Goal: Transaction & Acquisition: Purchase product/service

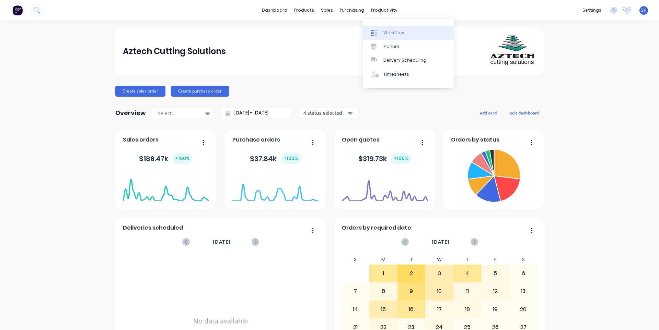
click at [392, 29] on link "Workflow" at bounding box center [408, 33] width 91 height 14
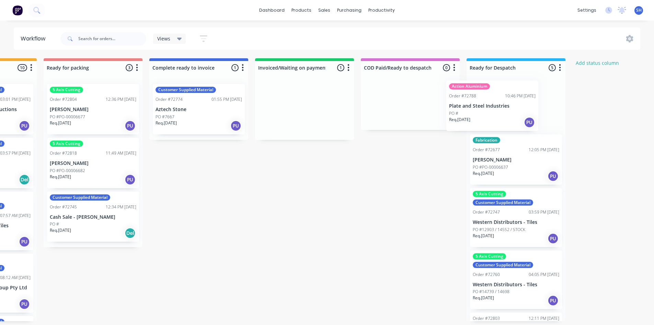
scroll to position [0, 503]
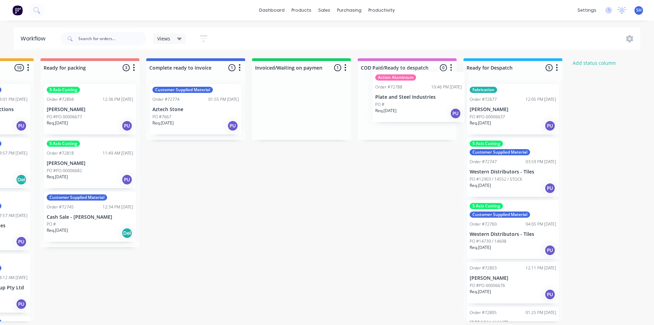
drag, startPoint x: 299, startPoint y: 118, endPoint x: 400, endPoint y: 109, distance: 101.6
click at [400, 109] on div "Submitted 1 Status colour #273444 hex #273444 Save Cancel Summaries Total order…" at bounding box center [114, 189] width 1244 height 263
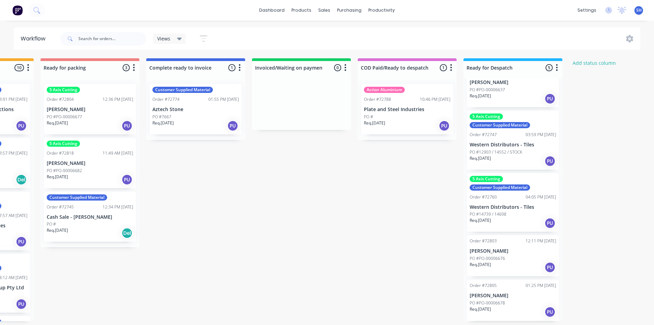
scroll to position [0, 0]
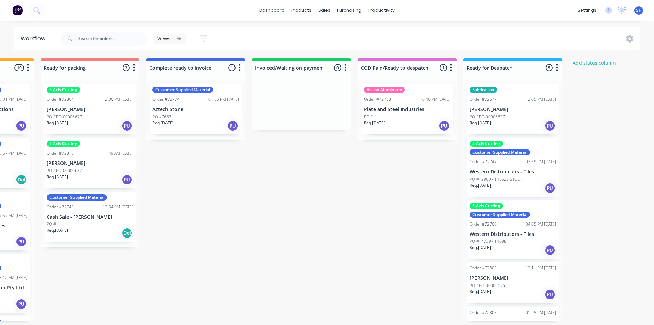
click at [181, 118] on div "PO #7667" at bounding box center [195, 117] width 86 height 6
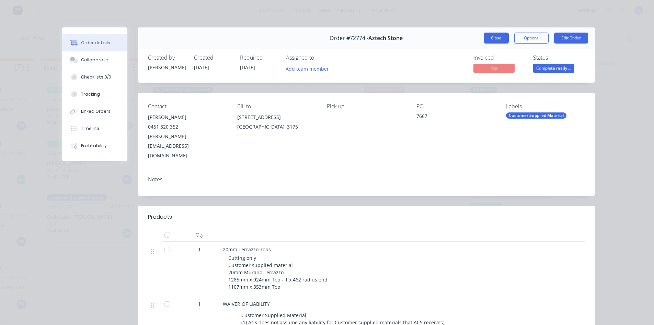
click at [500, 40] on button "Close" at bounding box center [495, 38] width 25 height 11
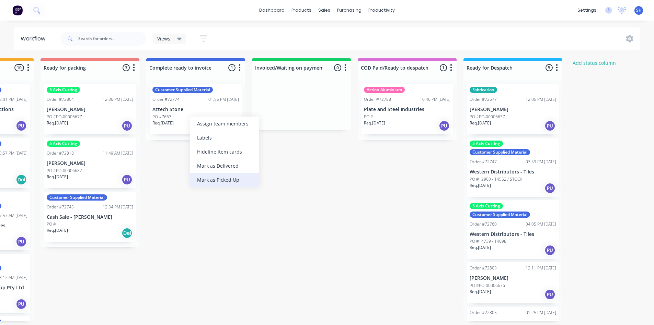
click at [215, 177] on div "Mark as Picked Up" at bounding box center [224, 180] width 69 height 14
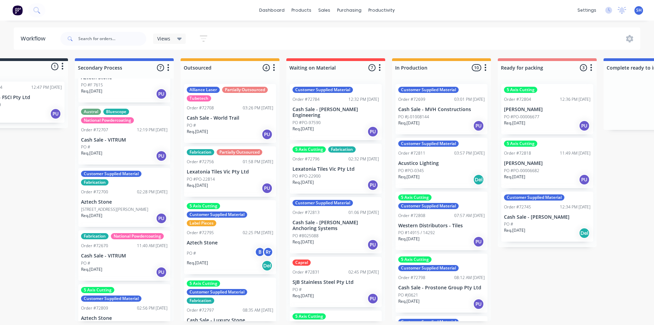
scroll to position [103, 0]
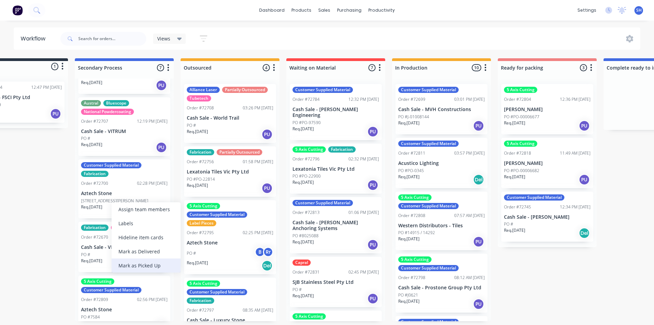
click at [141, 262] on div "Mark as Picked Up" at bounding box center [145, 266] width 69 height 14
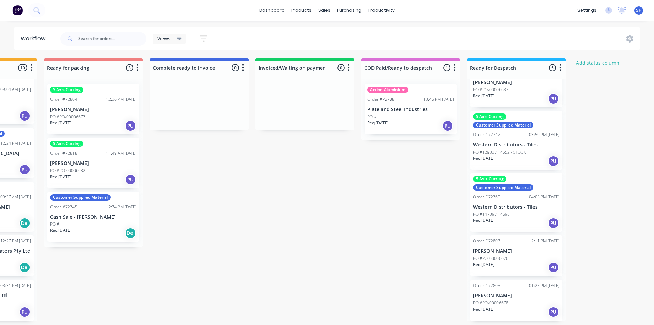
scroll to position [0, 0]
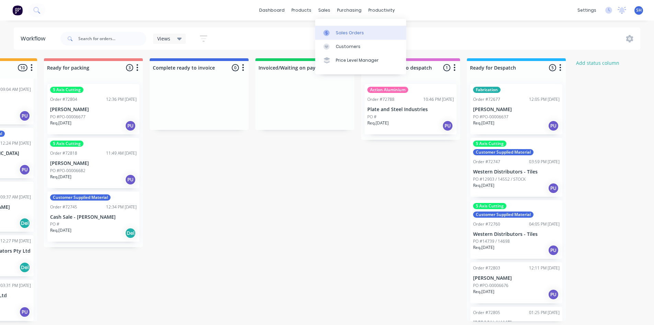
click at [338, 31] on div "Sales Orders" at bounding box center [350, 33] width 28 height 6
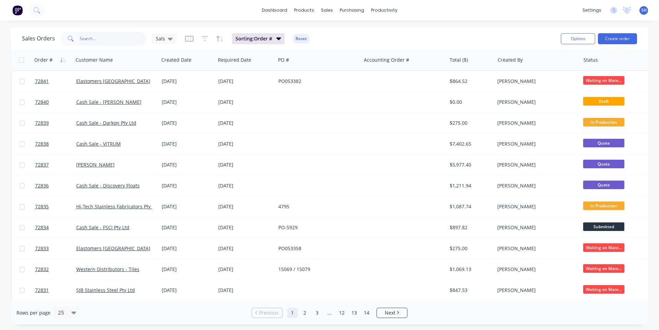
click at [97, 38] on input "text" at bounding box center [113, 39] width 67 height 14
type input "72705"
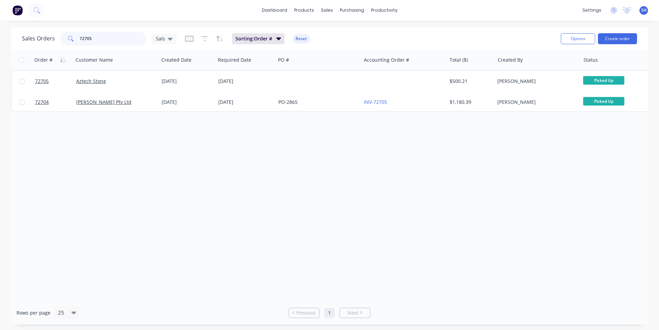
drag, startPoint x: 100, startPoint y: 40, endPoint x: 78, endPoint y: 40, distance: 21.6
click at [78, 40] on div "72705" at bounding box center [103, 39] width 86 height 14
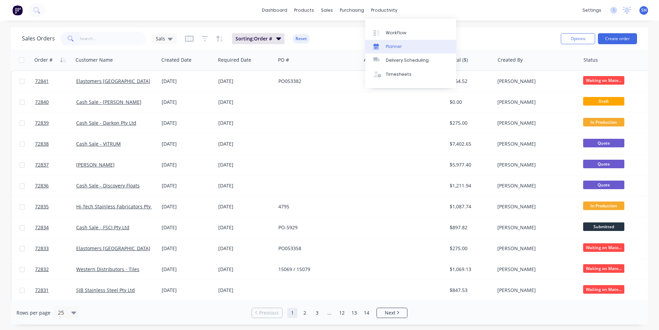
click at [388, 44] on div "Planner" at bounding box center [394, 47] width 16 height 6
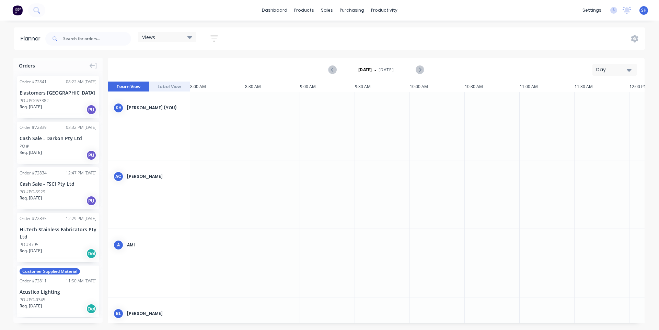
scroll to position [0, 0]
click at [230, 139] on div at bounding box center [217, 126] width 55 height 68
click at [224, 136] on div at bounding box center [217, 126] width 55 height 68
click at [228, 148] on div at bounding box center [217, 126] width 55 height 68
click at [228, 143] on div at bounding box center [217, 126] width 55 height 68
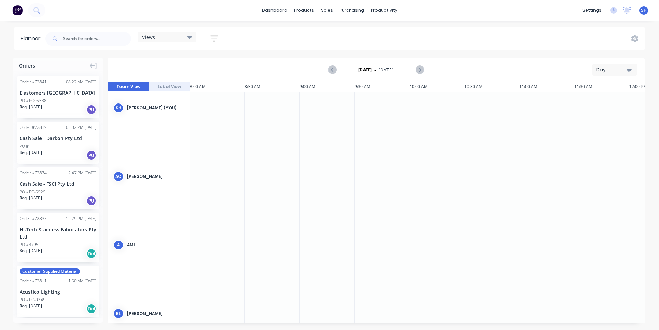
click at [231, 143] on div at bounding box center [217, 126] width 55 height 68
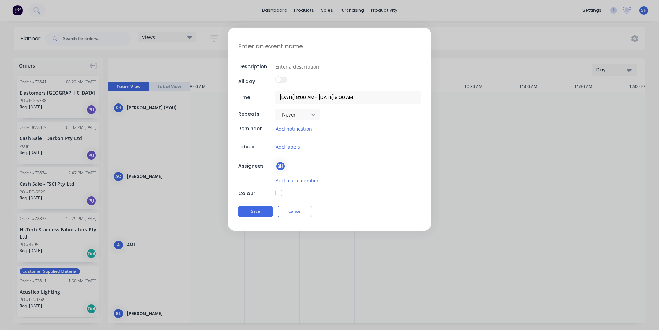
click at [231, 144] on div "Description All day Time [DATE] 8:00 AM - [DATE] 9:00 AM Repeats Never Reminder…" at bounding box center [329, 129] width 203 height 203
click at [294, 211] on button "Cancel" at bounding box center [295, 211] width 34 height 11
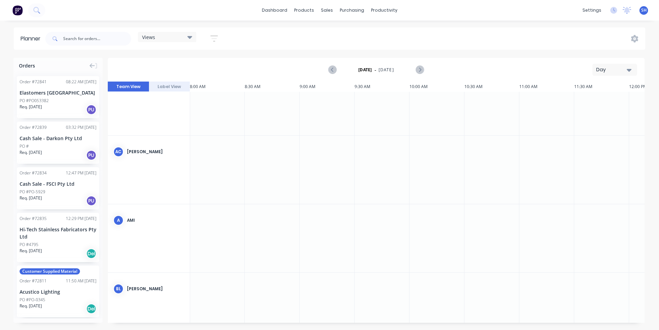
scroll to position [103, 0]
click at [213, 230] on div at bounding box center [217, 229] width 55 height 68
drag, startPoint x: 213, startPoint y: 230, endPoint x: 208, endPoint y: 237, distance: 8.9
click at [208, 238] on div at bounding box center [217, 229] width 55 height 68
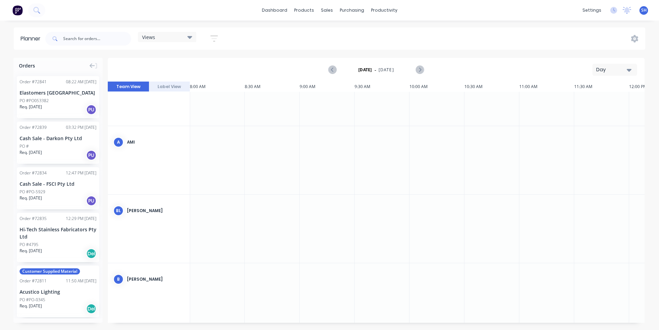
click at [208, 237] on div at bounding box center [217, 229] width 55 height 68
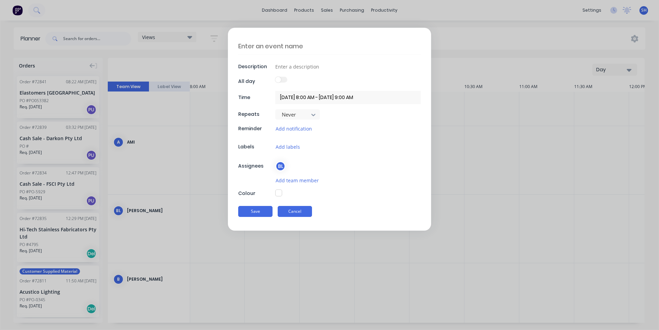
click at [290, 215] on button "Cancel" at bounding box center [295, 211] width 34 height 11
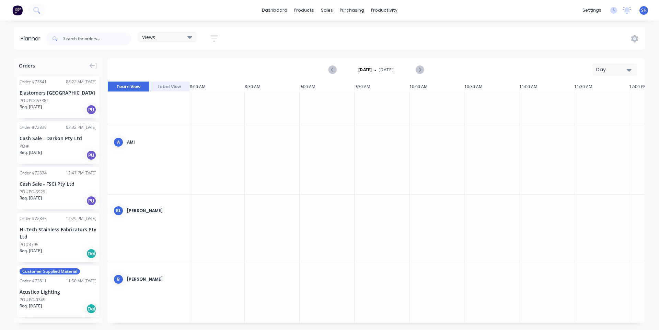
click at [217, 227] on div at bounding box center [217, 229] width 55 height 68
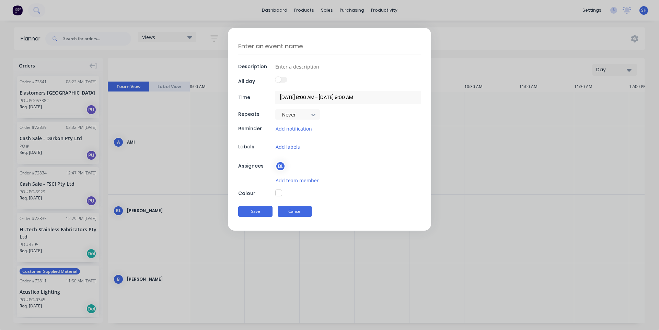
click at [297, 212] on button "Cancel" at bounding box center [295, 211] width 34 height 11
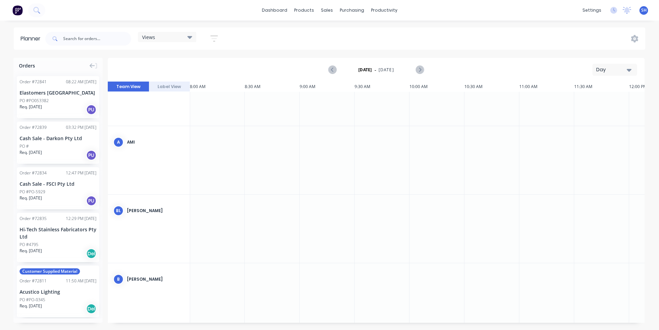
drag, startPoint x: 204, startPoint y: 229, endPoint x: 362, endPoint y: 246, distance: 158.7
click at [362, 246] on div at bounding box center [381, 229] width 55 height 68
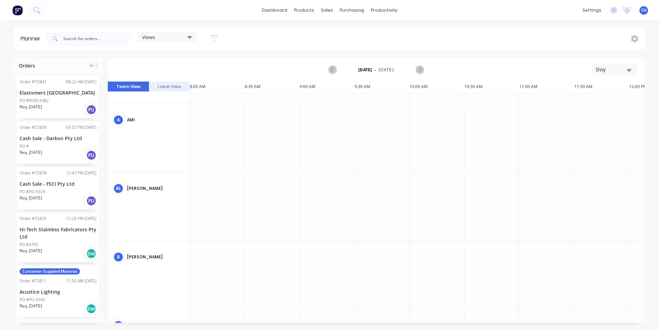
scroll to position [137, 0]
click at [218, 192] on div at bounding box center [217, 195] width 55 height 68
click at [633, 71] on button "Day" at bounding box center [614, 70] width 45 height 12
click at [205, 188] on div at bounding box center [217, 195] width 55 height 68
drag, startPoint x: 205, startPoint y: 188, endPoint x: 283, endPoint y: 200, distance: 79.2
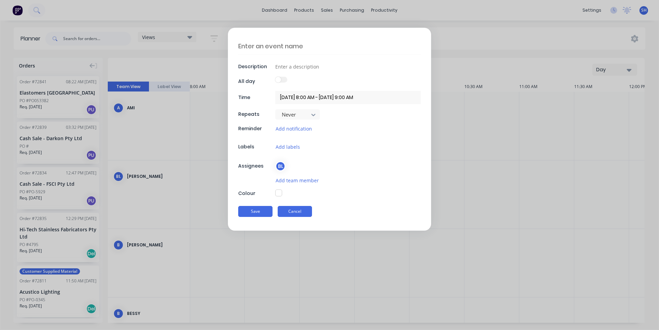
click at [291, 211] on button "Cancel" at bounding box center [295, 211] width 34 height 11
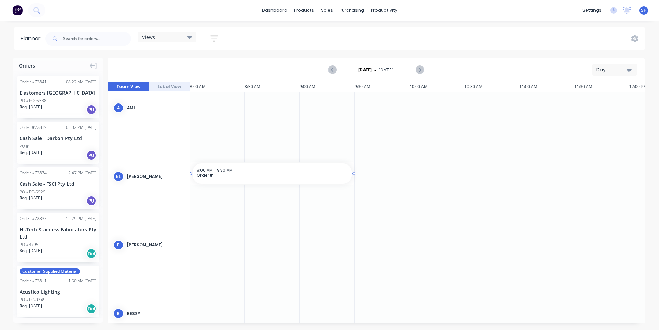
drag, startPoint x: 215, startPoint y: 180, endPoint x: 350, endPoint y: 178, distance: 134.9
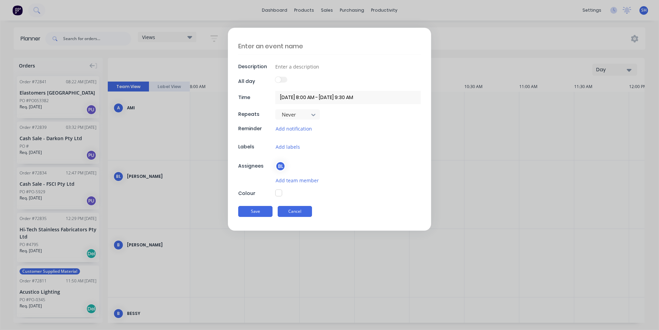
click at [302, 217] on button "Cancel" at bounding box center [295, 211] width 34 height 11
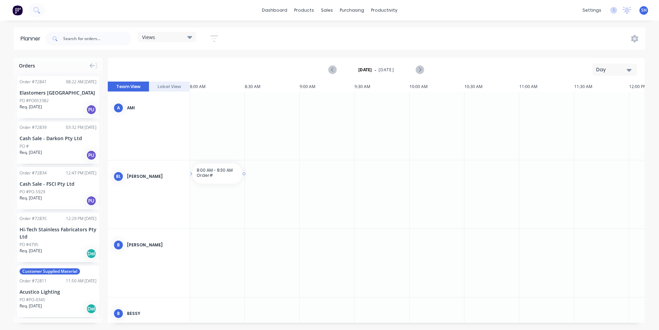
scroll to position [137, 0]
drag, startPoint x: 208, startPoint y: 186, endPoint x: 185, endPoint y: 190, distance: 23.0
click at [185, 190] on div "SH [PERSON_NAME] (You) AC [PERSON_NAME] A Ami [PERSON_NAME] B [PERSON_NAME] BS …" at bounding box center [615, 195] width 1015 height 480
type textarea "x"
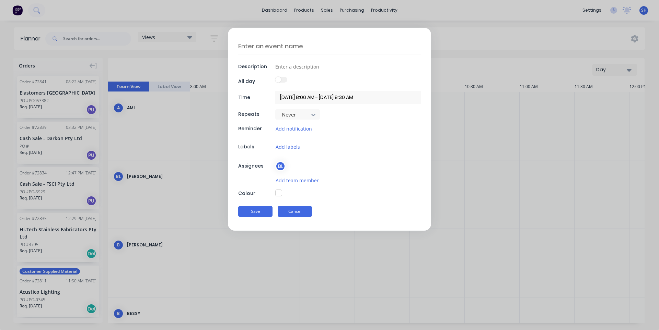
click at [298, 210] on button "Cancel" at bounding box center [295, 211] width 34 height 11
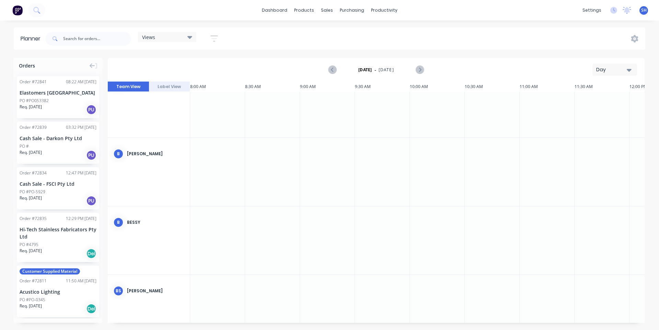
scroll to position [223, 0]
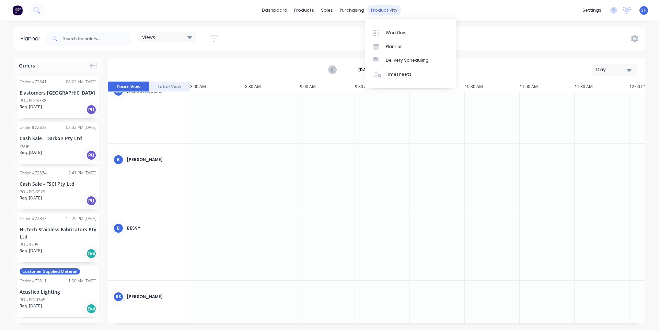
click at [375, 14] on div "productivity" at bounding box center [383, 10] width 33 height 10
click at [380, 34] on div at bounding box center [378, 33] width 10 height 6
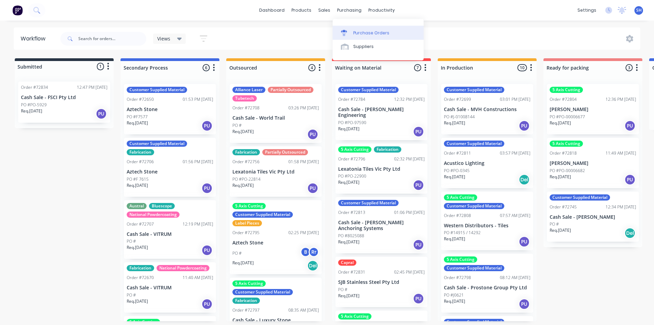
click at [361, 32] on div "Purchase Orders" at bounding box center [371, 33] width 36 height 6
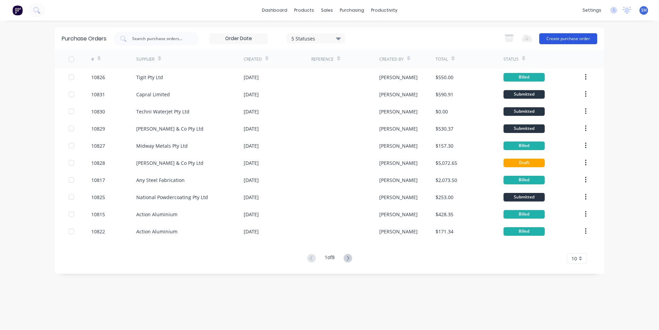
click at [570, 38] on button "Create purchase order" at bounding box center [568, 38] width 58 height 11
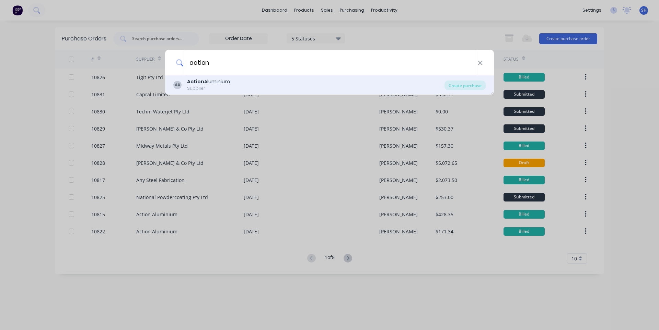
type input "action"
click at [221, 83] on div "Action Aluminium" at bounding box center [208, 81] width 43 height 7
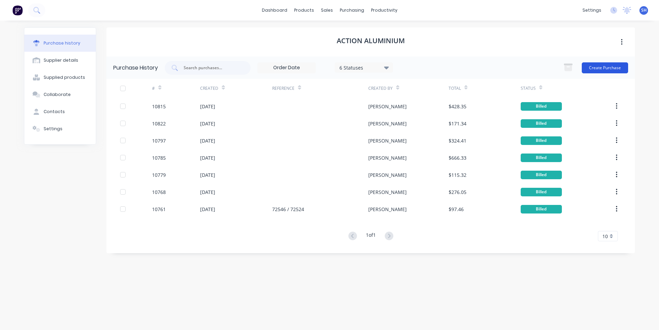
click at [588, 69] on button "Create Purchase" at bounding box center [604, 67] width 46 height 11
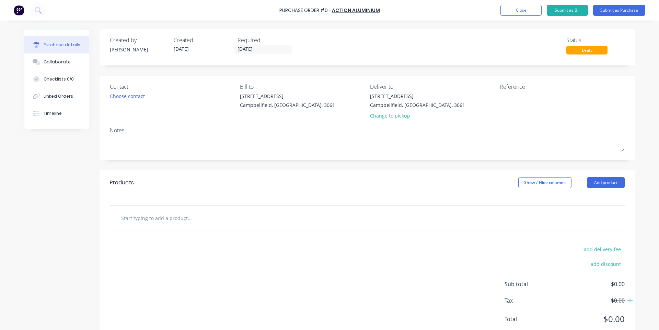
click at [186, 217] on input "text" at bounding box center [189, 218] width 137 height 14
paste input "12mm ALU 5083"
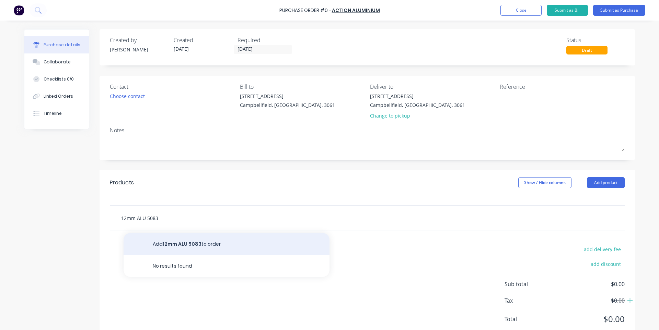
type input "12mm ALU 5083"
click at [197, 245] on button "Add 12mm ALU 5083 to order" at bounding box center [227, 244] width 206 height 22
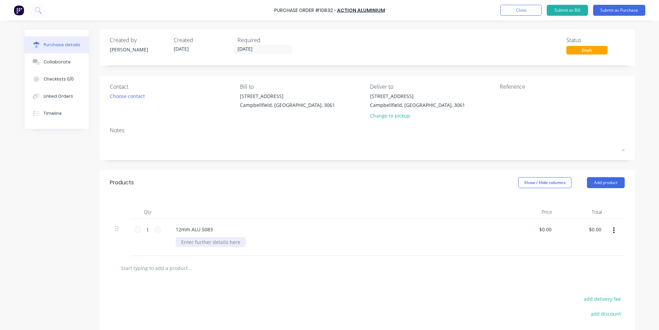
click at [200, 242] on div at bounding box center [211, 242] width 70 height 10
paste div
click at [544, 230] on input "0.00" at bounding box center [546, 230] width 13 height 10
type input "$145.38"
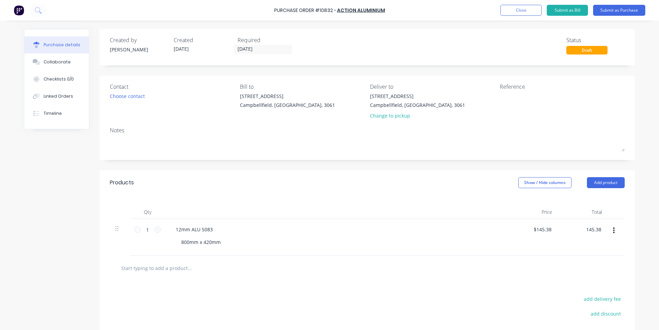
type input "$145.38"
click at [479, 277] on div at bounding box center [367, 268] width 515 height 25
click at [620, 13] on button "Submit as Purchase" at bounding box center [619, 10] width 52 height 11
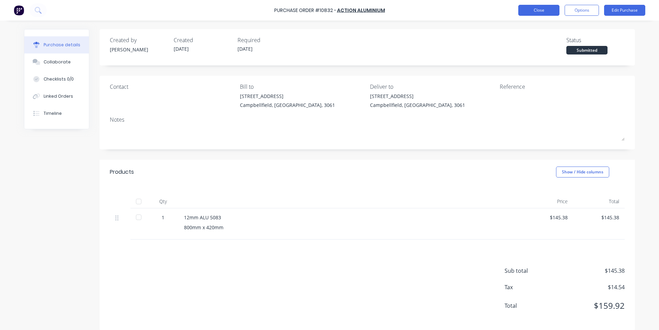
click at [534, 10] on button "Close" at bounding box center [538, 10] width 41 height 11
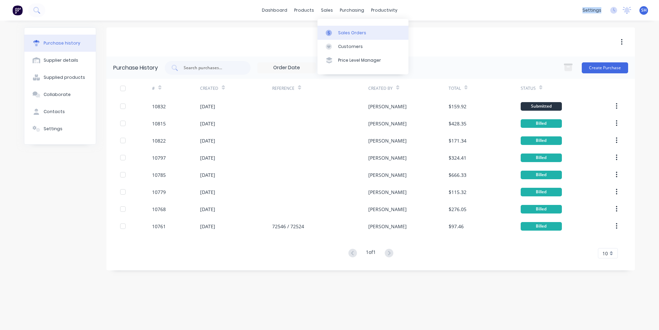
click at [336, 31] on link "Sales Orders" at bounding box center [362, 33] width 91 height 14
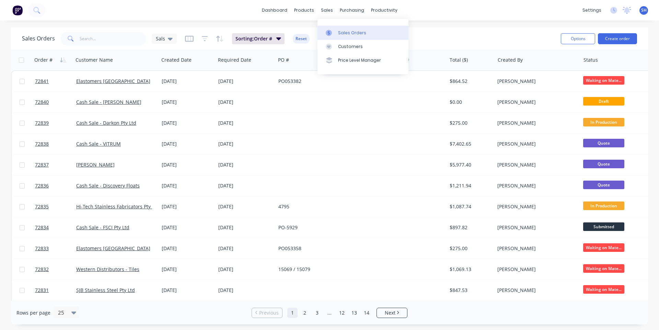
click at [341, 28] on link "Sales Orders" at bounding box center [362, 33] width 91 height 14
click at [365, 34] on div "Purchase Orders" at bounding box center [374, 33] width 36 height 6
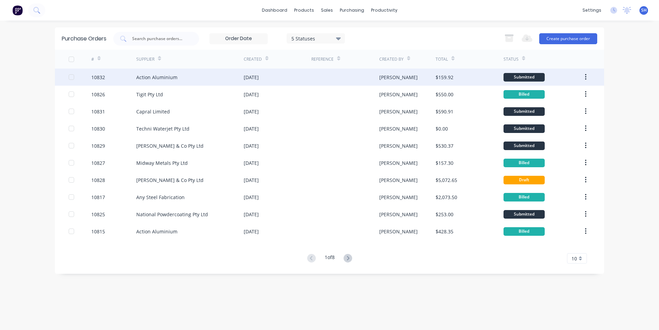
click at [309, 79] on div "[DATE]" at bounding box center [278, 77] width 68 height 17
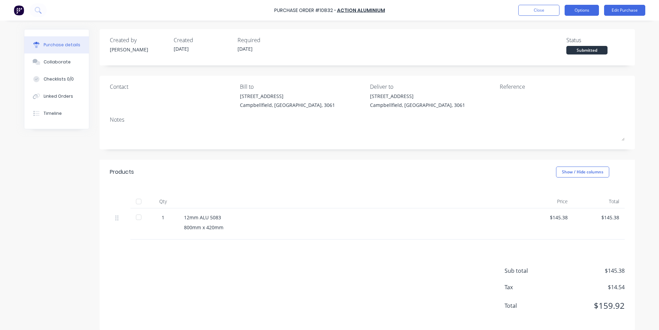
click at [585, 13] on button "Options" at bounding box center [581, 10] width 34 height 11
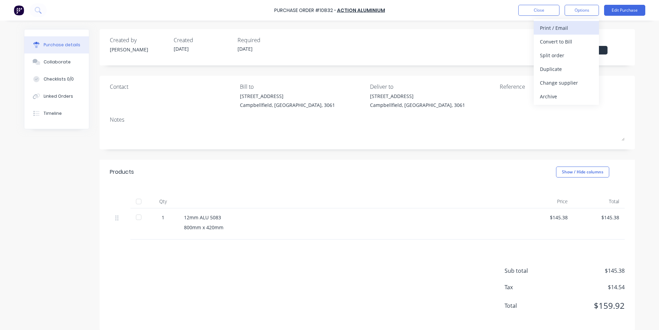
click at [552, 31] on div "Print / Email" at bounding box center [566, 28] width 53 height 10
click at [556, 44] on div "With pricing" at bounding box center [566, 42] width 53 height 10
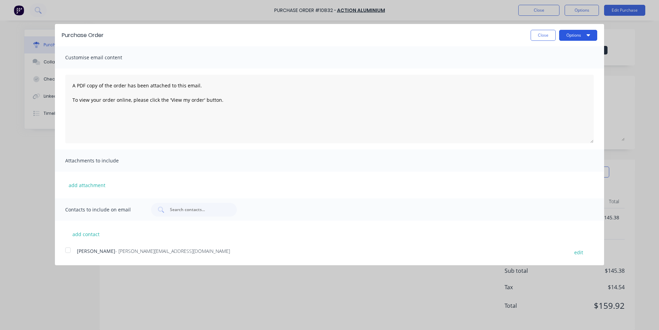
click at [576, 38] on button "Options" at bounding box center [578, 35] width 38 height 11
click at [570, 54] on div "Print" at bounding box center [564, 53] width 53 height 10
click at [533, 38] on button "Close" at bounding box center [542, 35] width 25 height 11
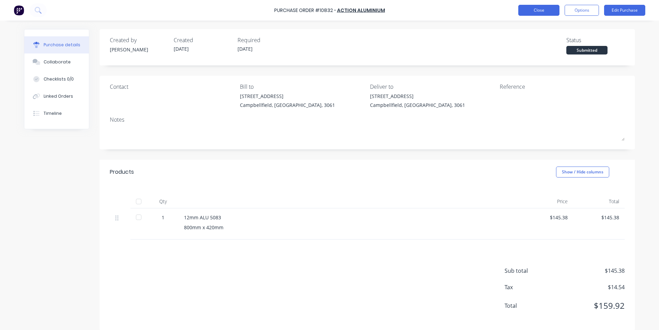
click at [536, 14] on button "Close" at bounding box center [538, 10] width 41 height 11
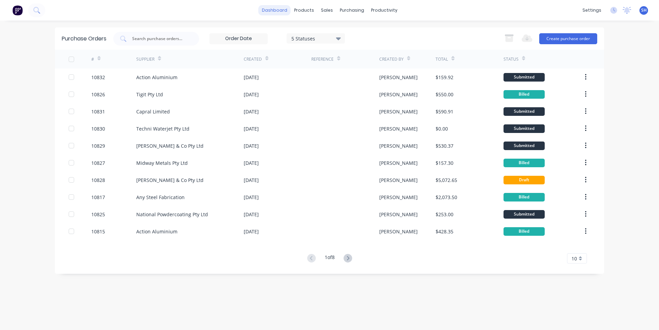
click at [289, 14] on link "dashboard" at bounding box center [274, 10] width 32 height 10
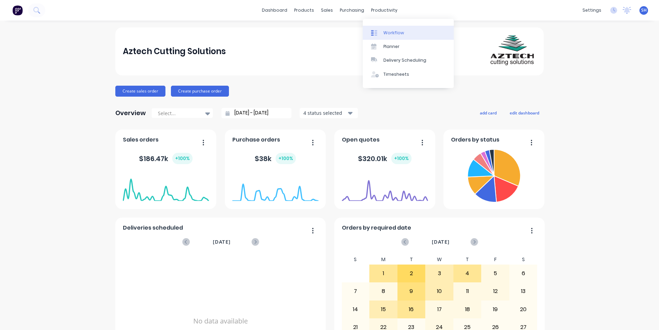
click at [386, 32] on div "Workflow" at bounding box center [393, 33] width 21 height 6
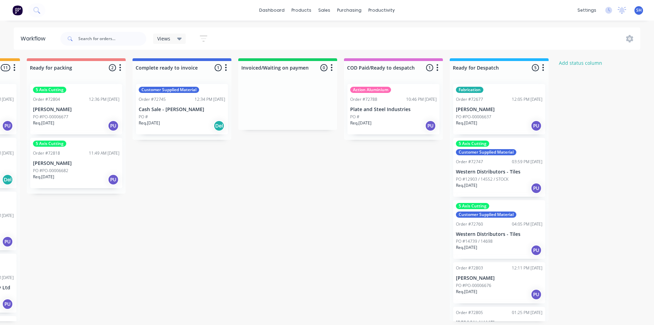
click at [483, 308] on div "Order #72805 01:25 PM [DATE] [PERSON_NAME] PO #PO-00006678 Req. [DATE] PU" at bounding box center [499, 327] width 92 height 41
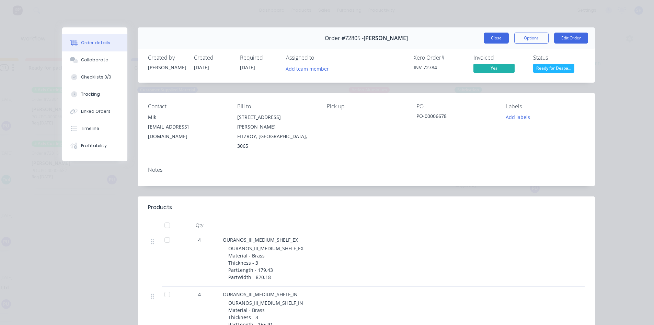
click at [489, 42] on button "Close" at bounding box center [495, 38] width 25 height 11
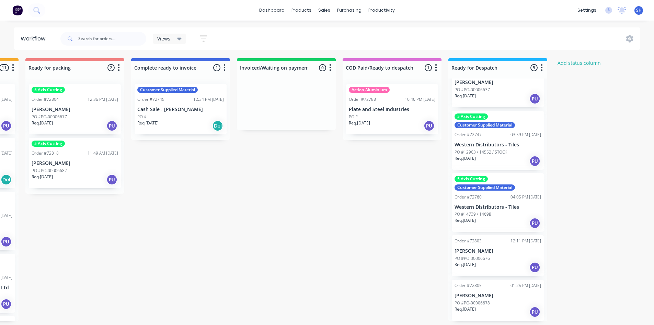
scroll to position [0, 0]
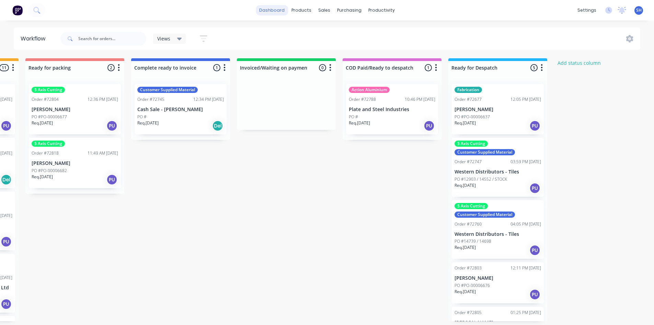
click at [280, 5] on link "dashboard" at bounding box center [272, 10] width 32 height 10
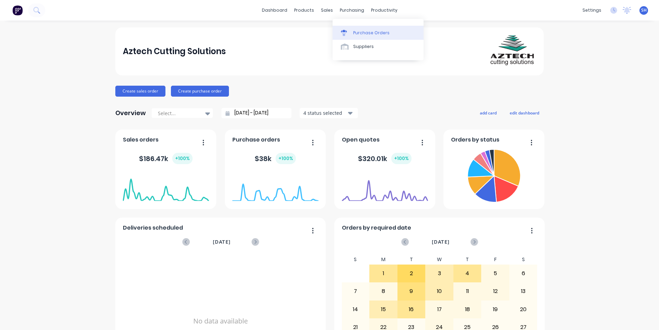
click at [358, 36] on link "Purchase Orders" at bounding box center [377, 33] width 91 height 14
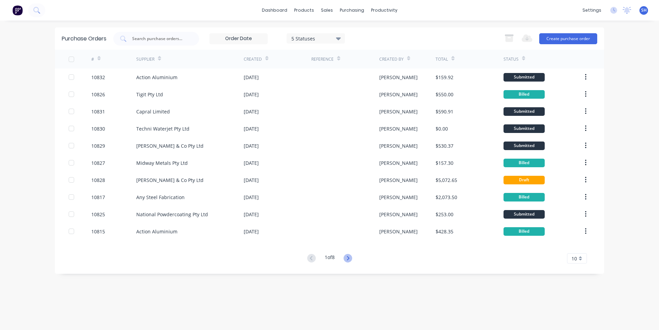
click at [348, 258] on icon at bounding box center [347, 258] width 9 height 9
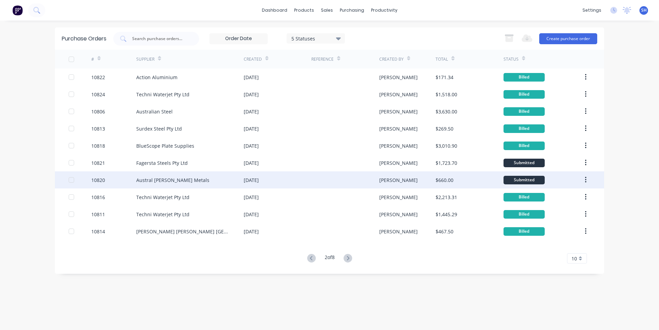
click at [203, 182] on div "Austral [PERSON_NAME] Metals" at bounding box center [189, 180] width 107 height 17
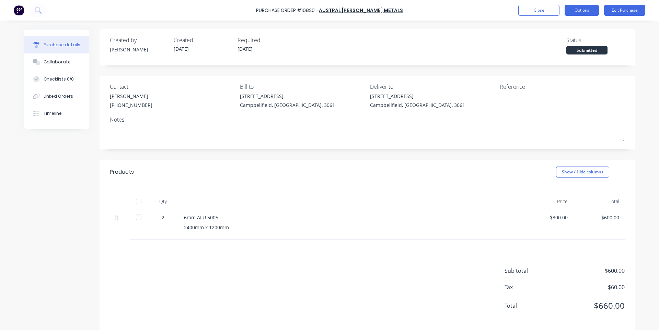
click at [581, 14] on button "Options" at bounding box center [581, 10] width 34 height 11
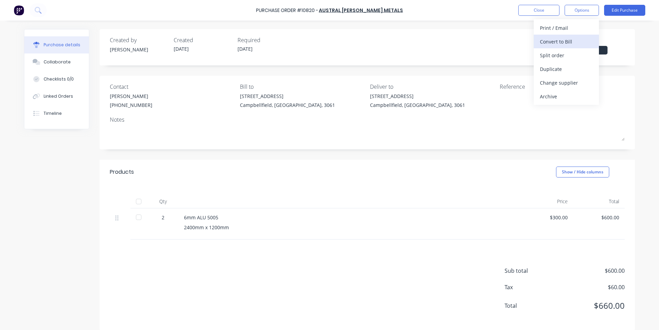
click at [568, 40] on div "Convert to Bill" at bounding box center [566, 42] width 53 height 10
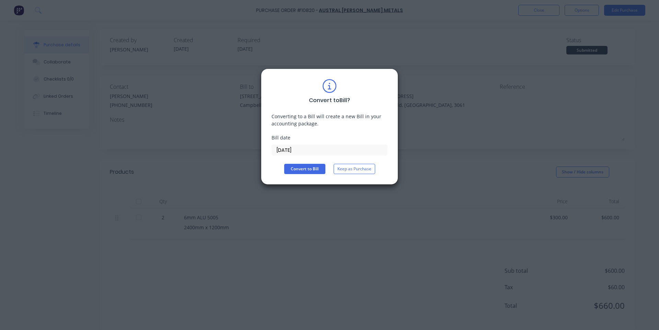
click at [290, 151] on input "[DATE]" at bounding box center [329, 150] width 115 height 10
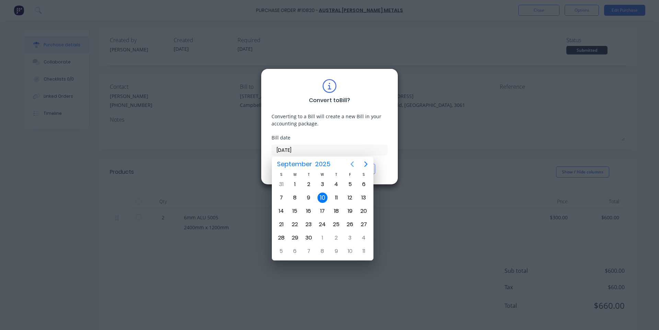
click at [350, 165] on icon "Previous page" at bounding box center [352, 164] width 8 height 8
click at [349, 241] on div "29" at bounding box center [350, 238] width 10 height 10
type input "[DATE]"
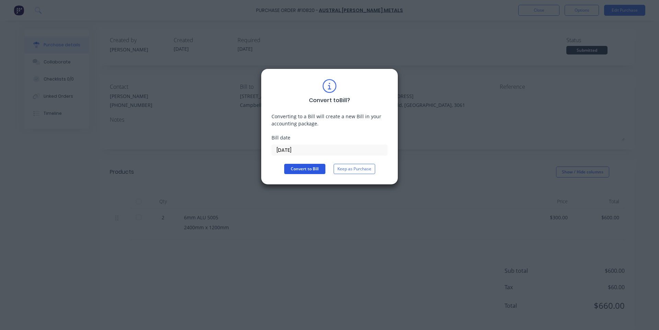
click at [307, 170] on button "Convert to Bill" at bounding box center [304, 169] width 41 height 10
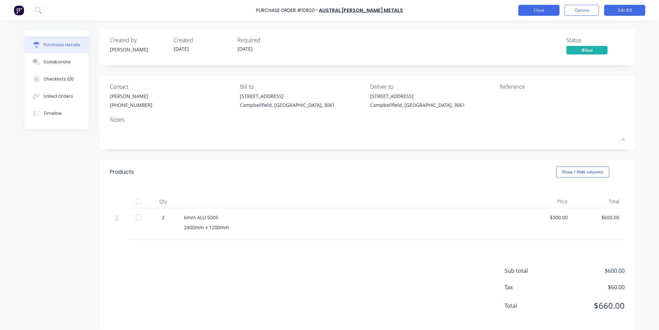
click at [531, 11] on button "Close" at bounding box center [538, 10] width 41 height 11
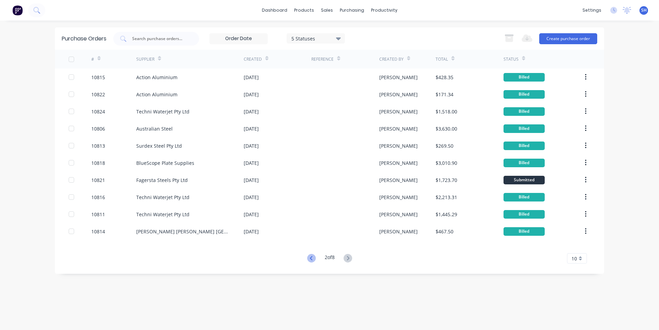
click at [311, 259] on icon at bounding box center [311, 258] width 9 height 9
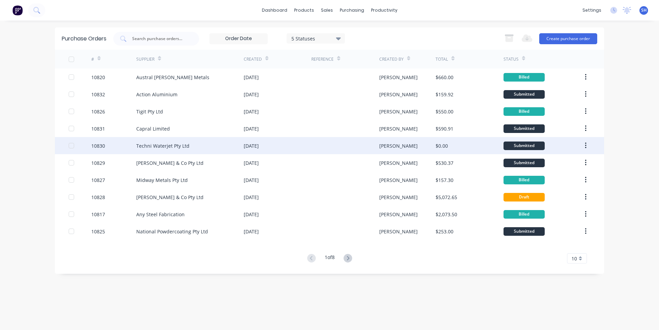
click at [187, 150] on div "Techni Waterjet Pty Ltd" at bounding box center [189, 145] width 107 height 17
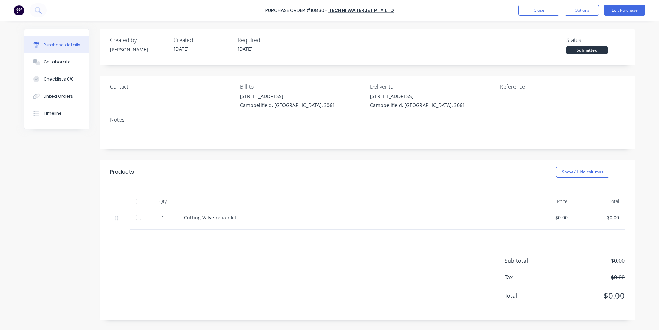
click at [560, 220] on div "$0.00" at bounding box center [547, 217] width 40 height 7
click at [614, 8] on button "Edit Purchase" at bounding box center [624, 10] width 41 height 11
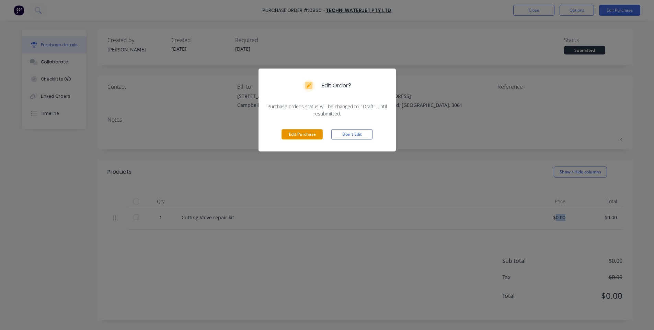
click at [304, 135] on button "Edit Purchase" at bounding box center [301, 134] width 41 height 10
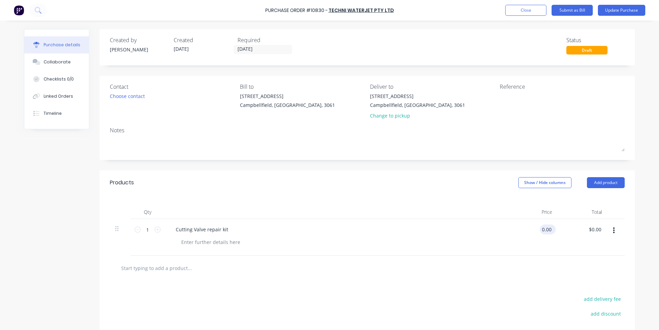
click at [540, 229] on input "0.00" at bounding box center [546, 230] width 13 height 10
click at [544, 233] on input "0.00" at bounding box center [546, 230] width 13 height 10
type input "$454.00"
type input "454.00"
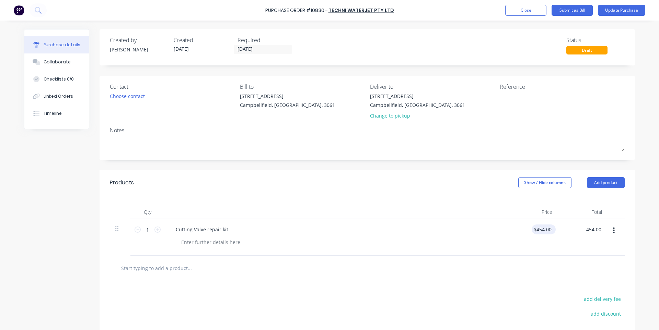
type input "454.00"
type input "$454.00"
click at [543, 231] on input "454.00" at bounding box center [541, 230] width 21 height 10
click at [546, 231] on input "454.00" at bounding box center [543, 230] width 19 height 10
click at [550, 232] on input "454.00" at bounding box center [543, 230] width 19 height 10
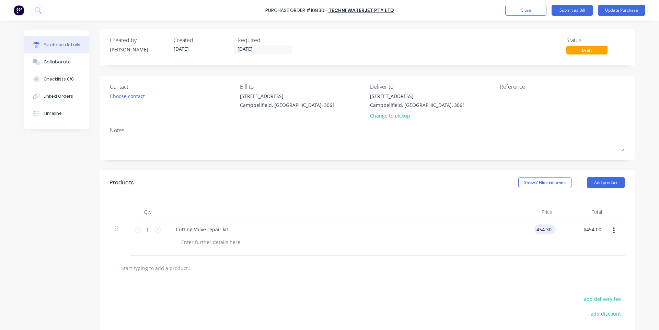
type input "$454.30"
click at [515, 277] on div at bounding box center [367, 268] width 515 height 25
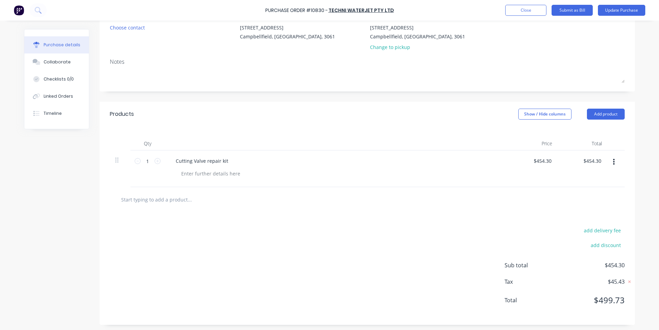
scroll to position [70, 0]
click at [543, 160] on input "454.30" at bounding box center [543, 159] width 19 height 10
click at [538, 159] on input "454.30" at bounding box center [543, 159] width 19 height 10
type input "$0.00"
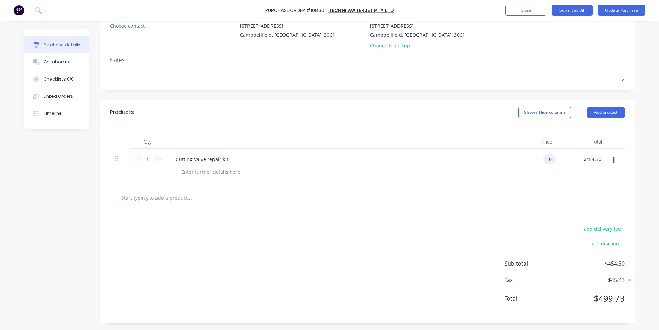
type input "0.00"
type input "$0.00"
click at [538, 158] on input "0.00" at bounding box center [545, 159] width 16 height 10
click at [544, 161] on input "0.00" at bounding box center [546, 159] width 13 height 10
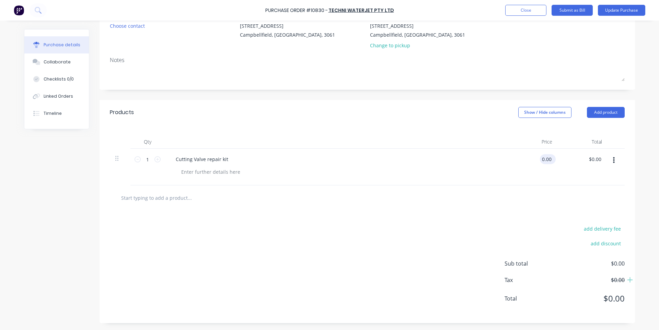
click at [544, 161] on input "0.00" at bounding box center [546, 159] width 13 height 10
type input "$408.87"
click at [449, 243] on div "add delivery fee add discount Sub total $408.87 Tax $40.89 Total $449.76" at bounding box center [366, 267] width 535 height 113
click at [540, 160] on input "408.87" at bounding box center [543, 159] width 19 height 10
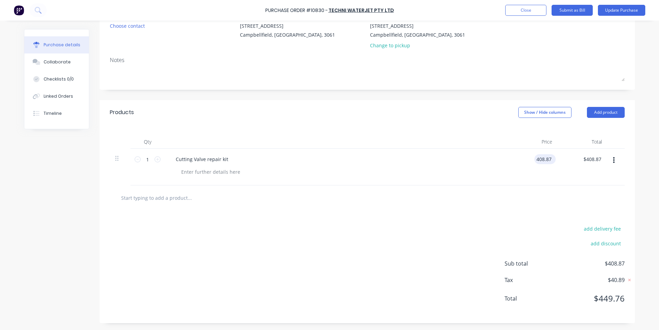
click at [540, 160] on input "408.87" at bounding box center [543, 159] width 19 height 10
type input "$204.43"
click at [490, 216] on div "add delivery fee add discount Sub total $204.43 Tax $20.44 Total $224.87" at bounding box center [366, 267] width 535 height 113
click at [154, 160] on icon at bounding box center [157, 159] width 6 height 6
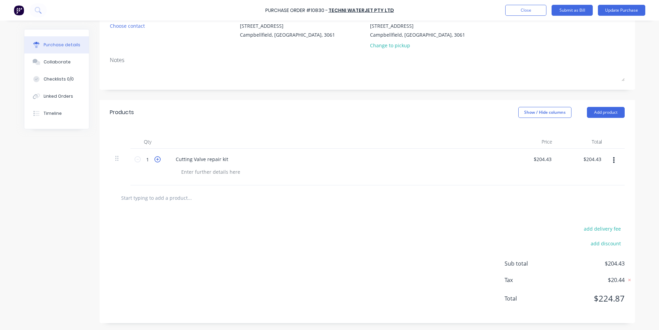
type input "2"
type input "$408.86"
click at [270, 239] on div "add delivery fee add discount Sub total $408.86 Tax $40.89 Total $449.75" at bounding box center [366, 267] width 535 height 113
click at [549, 160] on input "204.43" at bounding box center [541, 159] width 21 height 10
click at [548, 160] on input "204.43" at bounding box center [543, 159] width 19 height 10
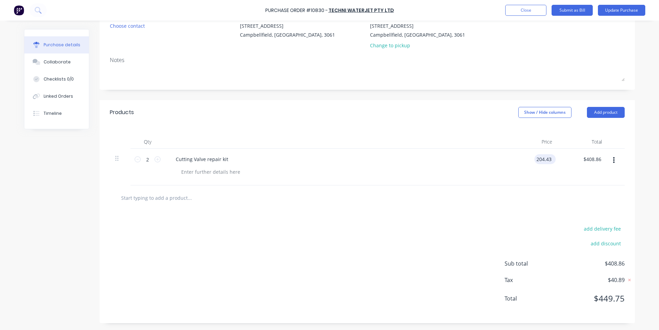
click at [548, 161] on input "204.43" at bounding box center [543, 159] width 19 height 10
type input "$205.00"
type input "410.00"
type input "205.00"
type input "$410.00"
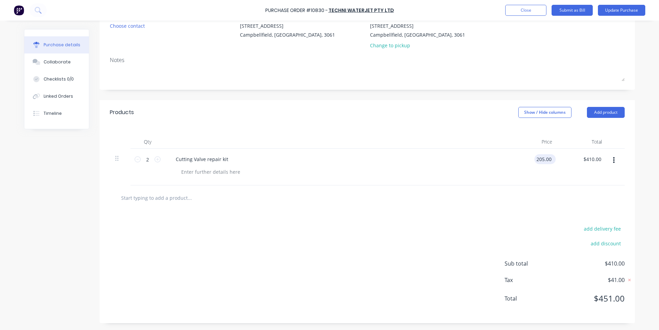
click at [546, 160] on input "205.00" at bounding box center [543, 159] width 19 height 10
click at [549, 160] on input "205.00" at bounding box center [543, 159] width 19 height 10
type input "$206.00"
type input "412.00"
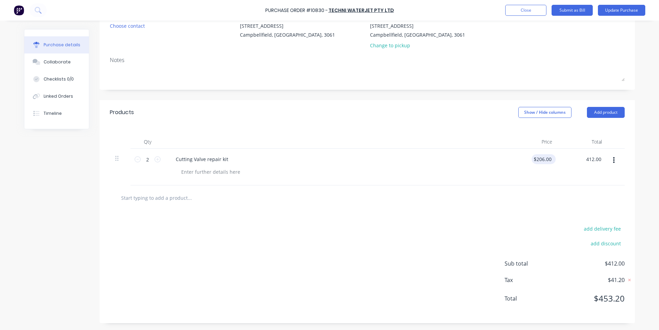
type input "206.00"
type input "$412.00"
click at [547, 160] on input "206.00" at bounding box center [543, 159] width 19 height 10
click at [547, 159] on input "206.00" at bounding box center [543, 159] width 19 height 10
type input "$206.50"
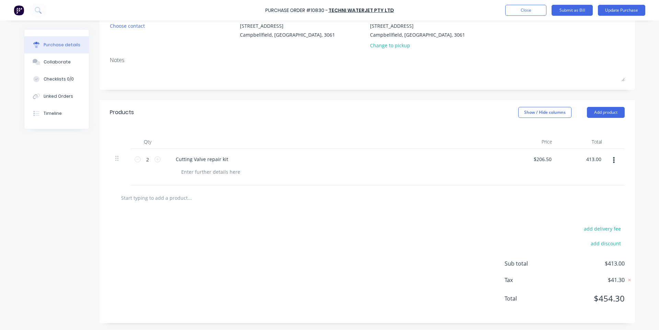
type input "$413.00"
click at [360, 246] on div "add delivery fee add discount Sub total $413.00 Tax $41.30 Total $454.30" at bounding box center [366, 267] width 535 height 113
click at [631, 10] on button "Update Purchase" at bounding box center [621, 10] width 47 height 11
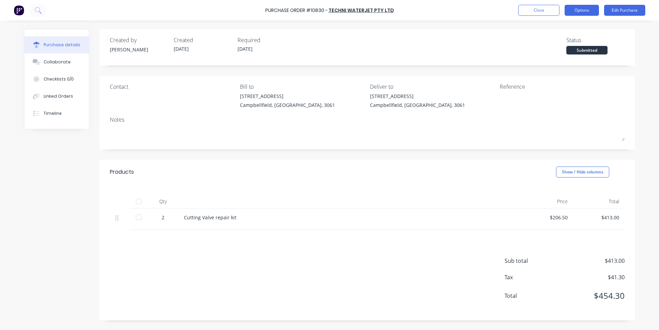
click at [581, 15] on button "Options" at bounding box center [581, 10] width 34 height 11
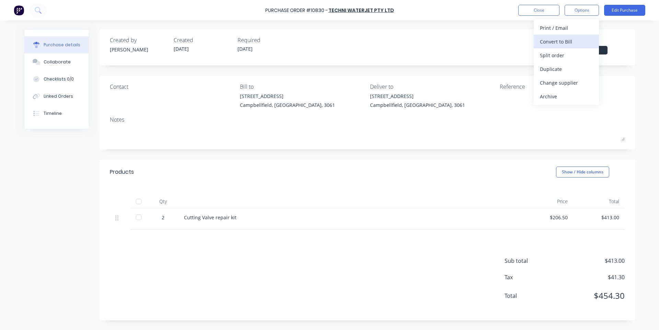
click at [570, 43] on div "Convert to Bill" at bounding box center [566, 42] width 53 height 10
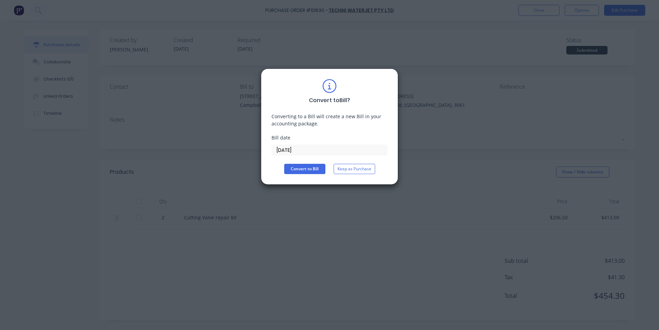
click at [305, 152] on input "[DATE]" at bounding box center [329, 150] width 115 height 10
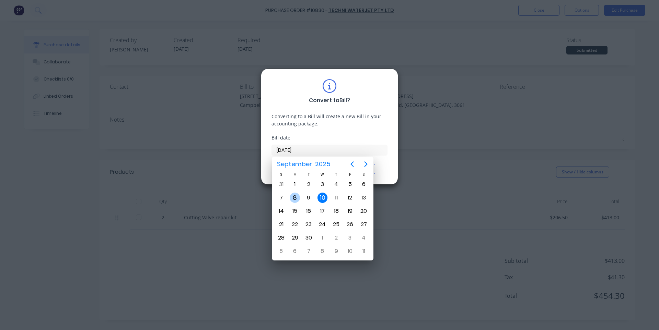
click at [296, 199] on div "8" at bounding box center [295, 198] width 10 height 10
type input "[DATE]"
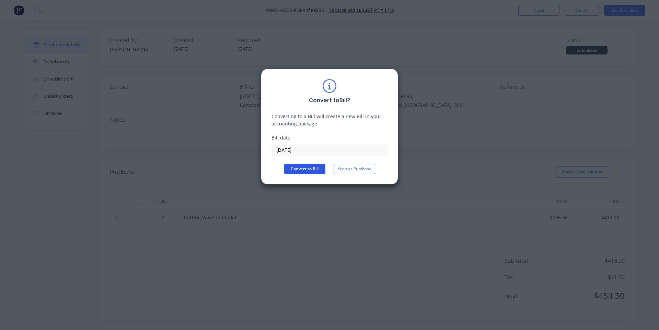
click at [302, 169] on button "Convert to Bill" at bounding box center [304, 169] width 41 height 10
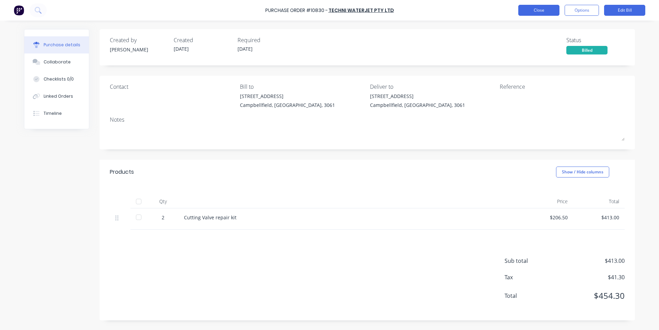
click at [534, 13] on button "Close" at bounding box center [538, 10] width 41 height 11
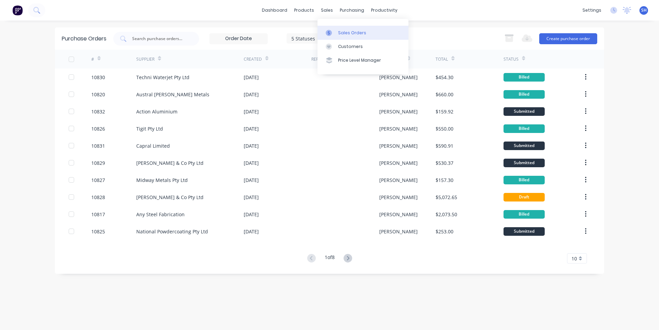
click at [349, 35] on div "Sales Orders" at bounding box center [352, 33] width 28 height 6
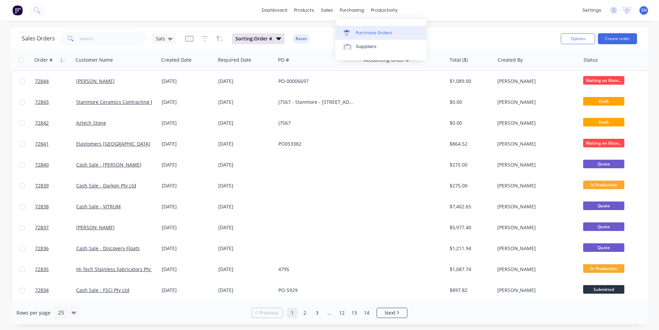
click at [369, 33] on div "Purchase Orders" at bounding box center [374, 33] width 36 height 6
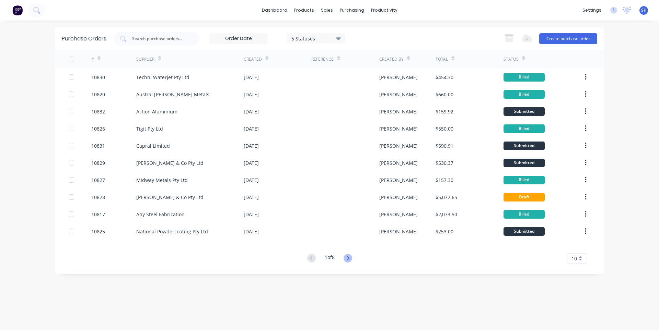
click at [352, 256] on icon at bounding box center [347, 258] width 9 height 9
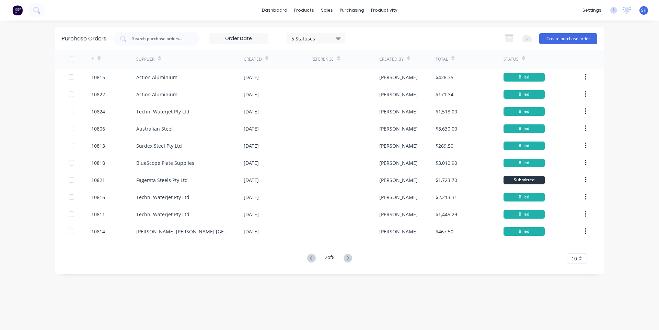
click at [352, 256] on icon at bounding box center [347, 258] width 9 height 9
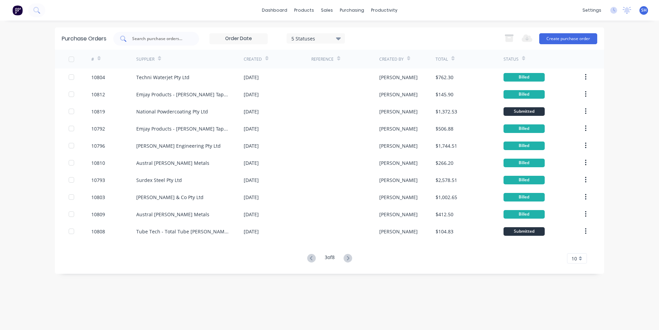
click at [158, 40] on input "text" at bounding box center [159, 38] width 57 height 7
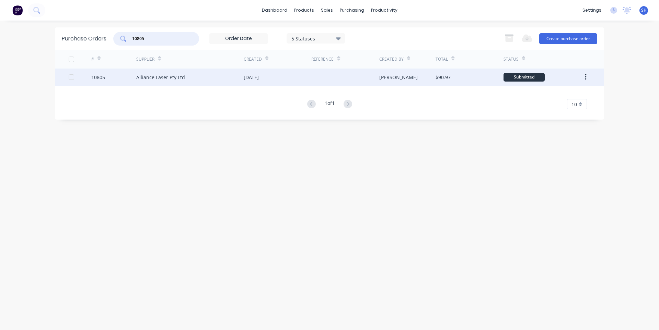
type input "10805"
click at [220, 81] on div "Alliance Laser Pty Ltd" at bounding box center [189, 77] width 107 height 17
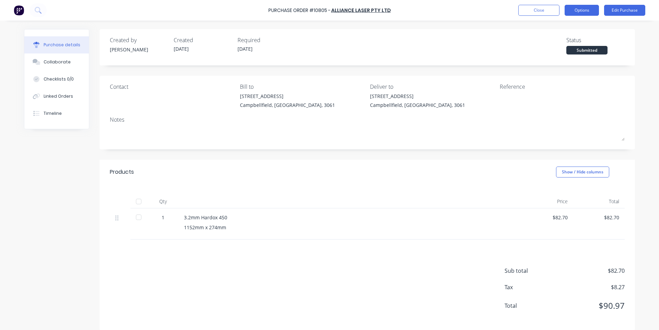
click at [585, 13] on button "Options" at bounding box center [581, 10] width 34 height 11
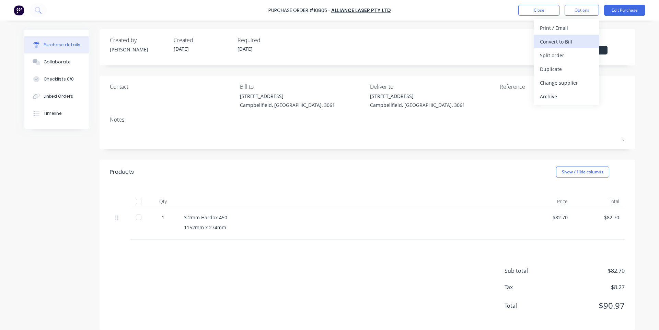
click at [570, 43] on div "Convert to Bill" at bounding box center [566, 42] width 53 height 10
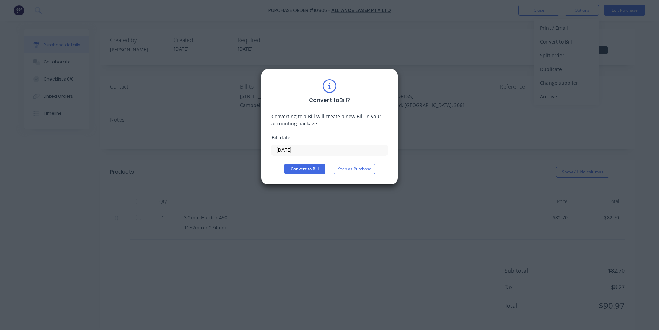
click at [301, 150] on input "[DATE]" at bounding box center [329, 150] width 115 height 10
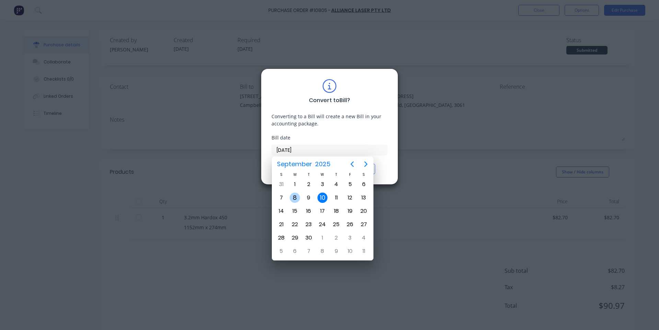
click at [298, 197] on div "8" at bounding box center [295, 198] width 10 height 10
type input "[DATE]"
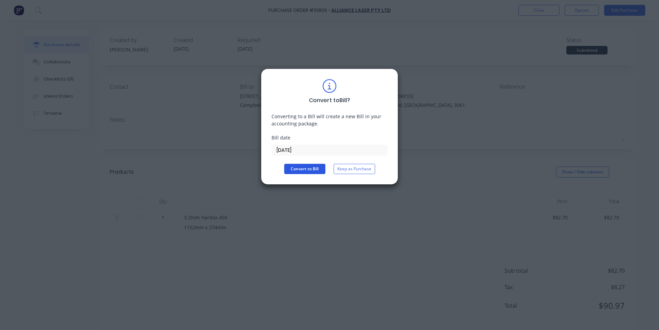
click at [307, 171] on button "Convert to Bill" at bounding box center [304, 169] width 41 height 10
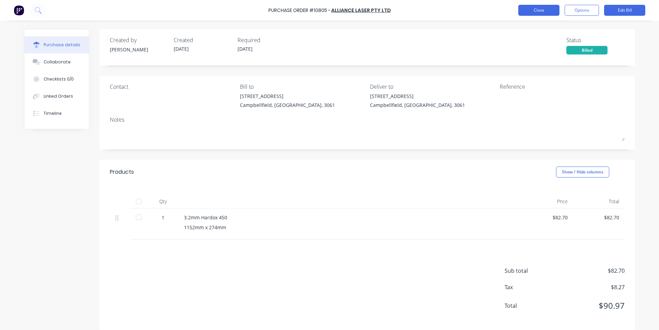
click at [549, 13] on button "Close" at bounding box center [538, 10] width 41 height 11
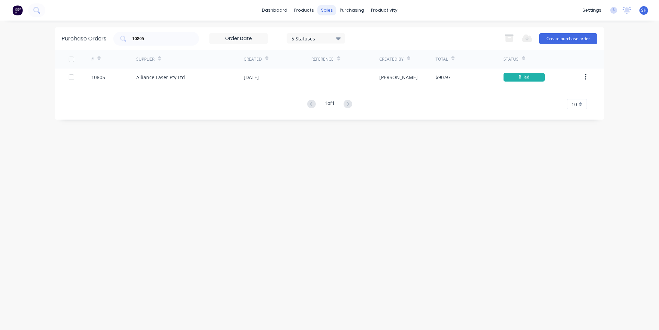
click at [324, 12] on div "sales" at bounding box center [326, 10] width 19 height 10
click at [341, 35] on div "Sales Orders" at bounding box center [352, 33] width 28 height 6
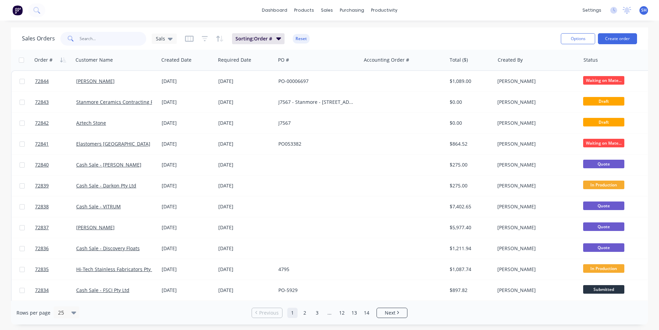
click at [100, 42] on input "text" at bounding box center [113, 39] width 67 height 14
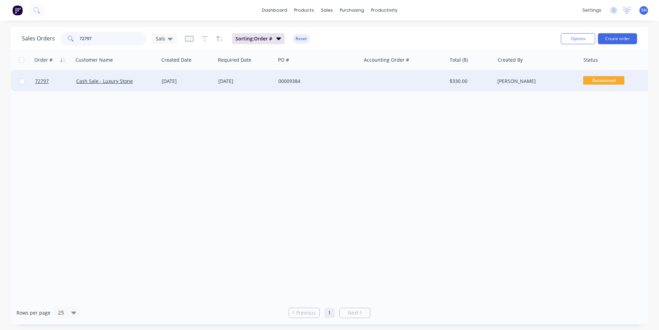
type input "72797"
click at [305, 80] on div "00009384" at bounding box center [316, 81] width 76 height 7
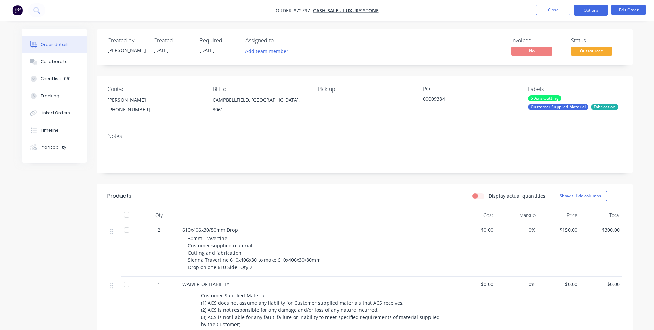
click at [586, 8] on button "Options" at bounding box center [590, 10] width 34 height 11
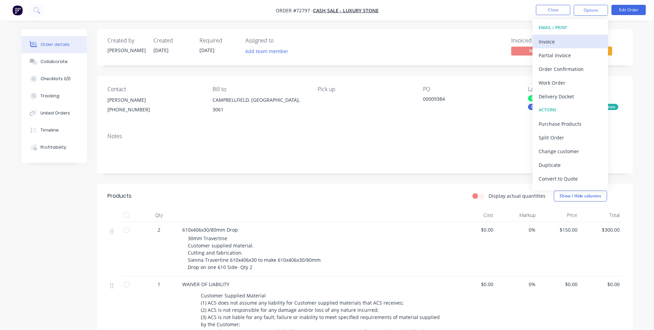
click at [571, 40] on div "Invoice" at bounding box center [569, 42] width 63 height 10
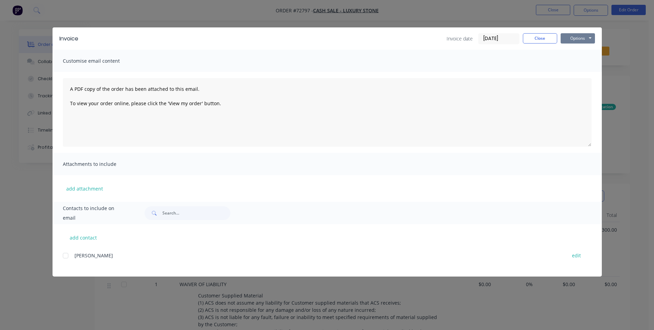
click at [583, 38] on button "Options" at bounding box center [577, 38] width 34 height 10
click at [572, 68] on button "Email" at bounding box center [582, 73] width 44 height 11
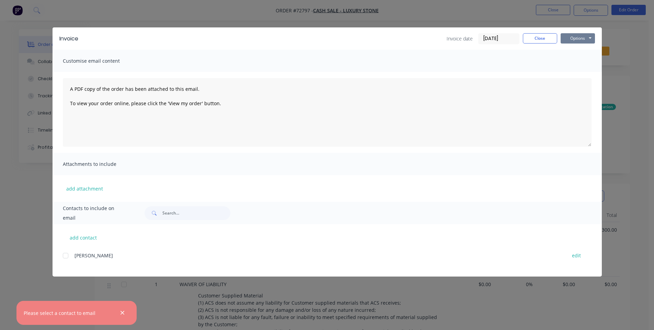
click at [576, 40] on button "Options" at bounding box center [577, 38] width 34 height 10
click at [579, 63] on button "Print" at bounding box center [582, 61] width 44 height 11
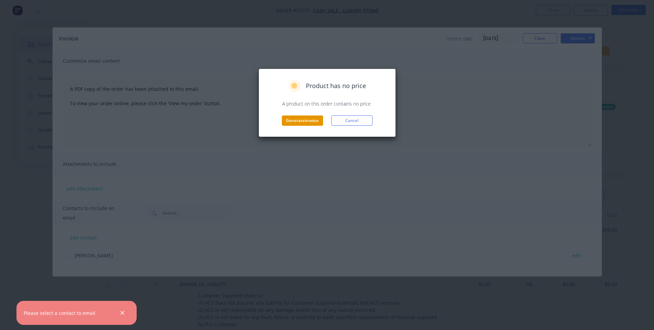
click at [298, 121] on button "Generate invoice" at bounding box center [302, 121] width 41 height 10
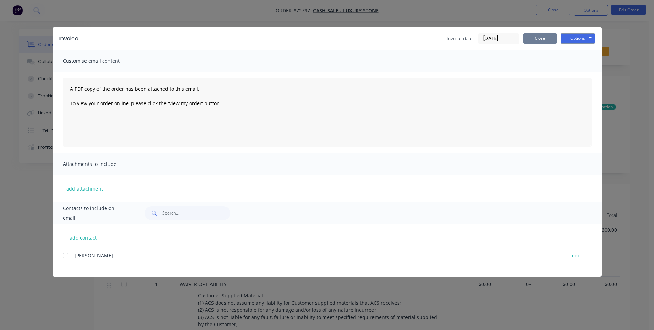
click at [536, 39] on button "Close" at bounding box center [539, 38] width 34 height 10
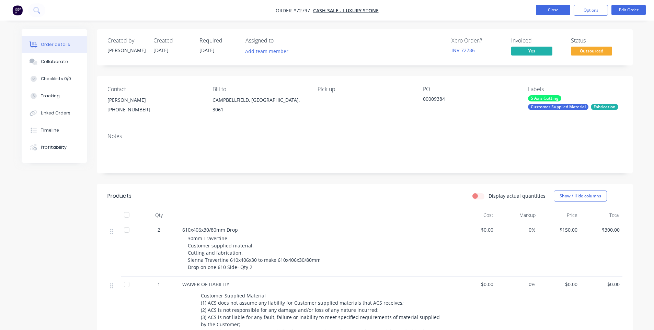
click at [553, 8] on button "Close" at bounding box center [553, 10] width 34 height 10
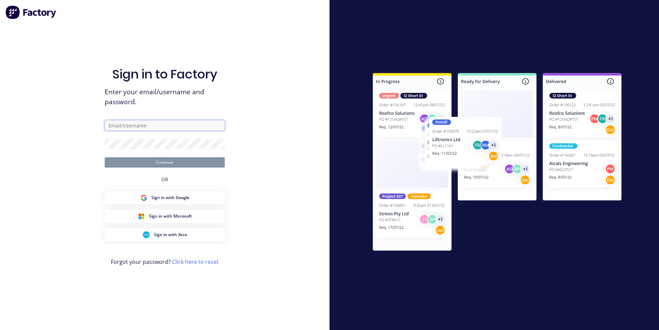
click at [177, 123] on input "text" at bounding box center [165, 125] width 120 height 10
type input "[EMAIL_ADDRESS][DOMAIN_NAME]"
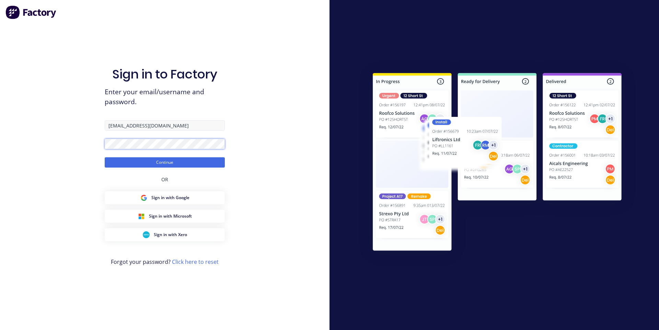
click at [105, 157] on button "Continue" at bounding box center [165, 162] width 120 height 10
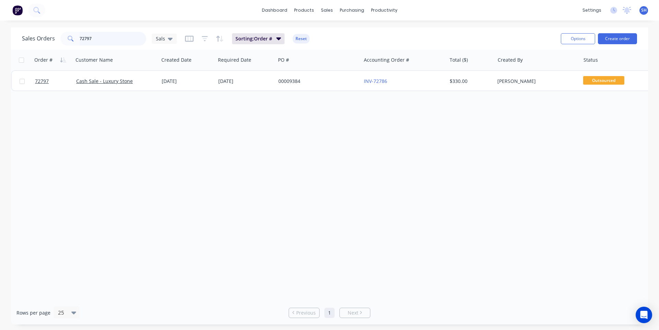
click at [96, 40] on input "72797" at bounding box center [113, 39] width 67 height 14
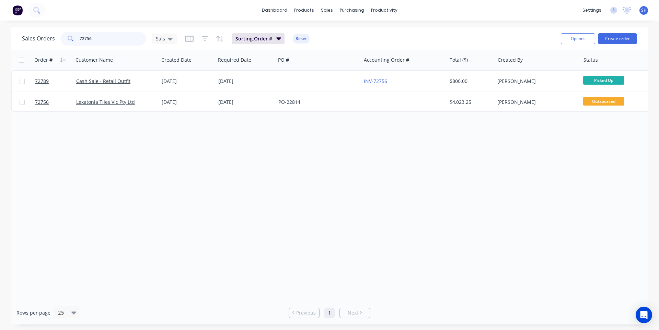
type input "72756"
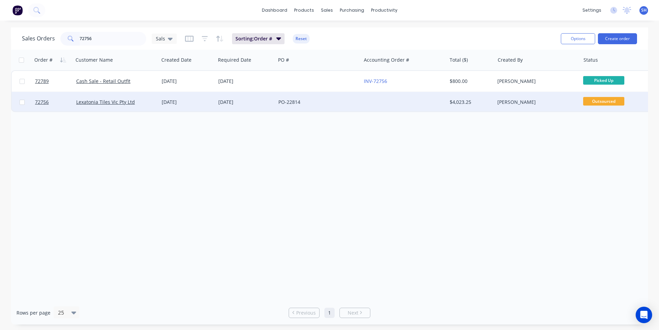
click at [240, 107] on div "[DATE]" at bounding box center [245, 102] width 60 height 21
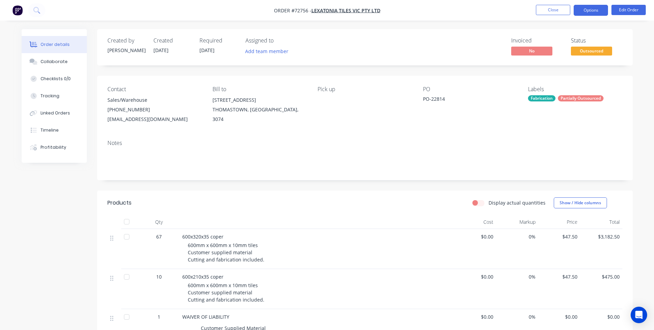
click at [584, 13] on button "Options" at bounding box center [590, 10] width 34 height 11
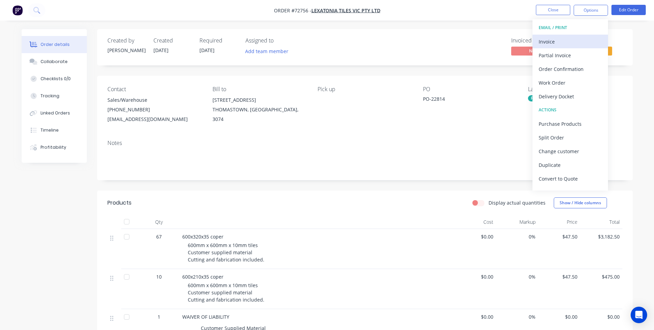
click at [578, 37] on div "Invoice" at bounding box center [569, 42] width 63 height 10
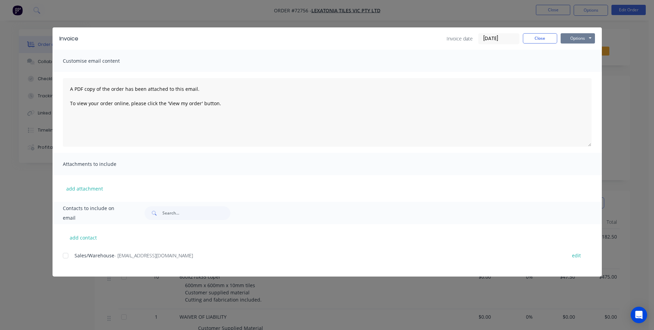
click at [578, 42] on button "Options" at bounding box center [577, 38] width 34 height 10
click at [578, 61] on button "Print" at bounding box center [582, 61] width 44 height 11
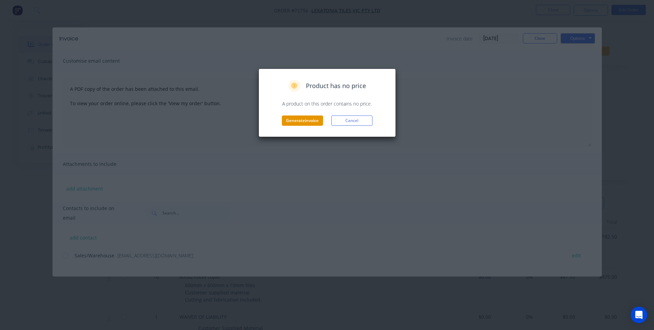
click at [291, 122] on button "Generate invoice" at bounding box center [302, 121] width 41 height 10
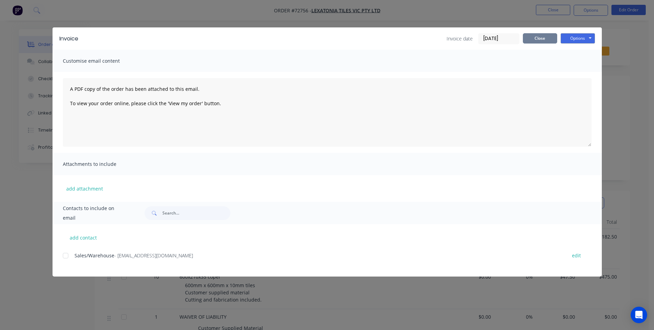
click at [538, 42] on button "Close" at bounding box center [539, 38] width 34 height 10
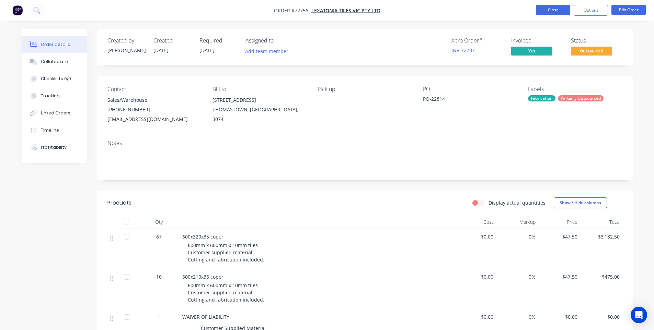
click at [549, 9] on button "Close" at bounding box center [553, 10] width 34 height 10
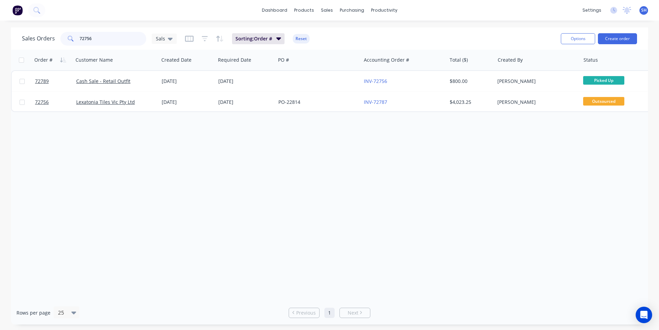
drag, startPoint x: 104, startPoint y: 39, endPoint x: 77, endPoint y: 40, distance: 26.4
click at [77, 40] on div "72756" at bounding box center [103, 39] width 86 height 14
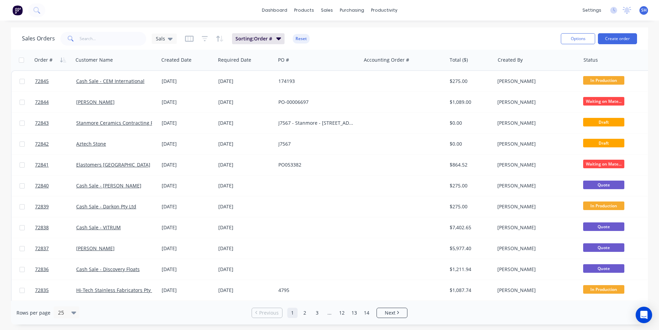
click at [261, 12] on div "dashboard products sales purchasing productivity dashboard products Product Cat…" at bounding box center [329, 10] width 659 height 21
click at [266, 13] on link "dashboard" at bounding box center [274, 10] width 32 height 10
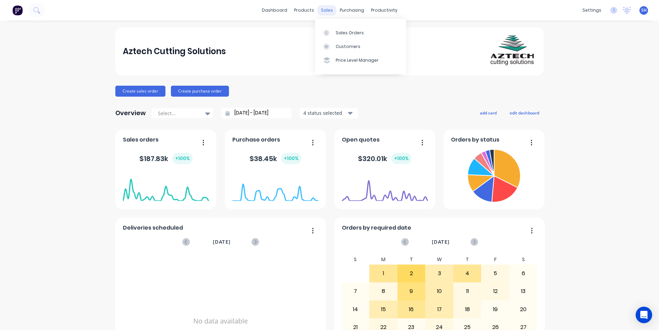
click at [326, 8] on div "sales" at bounding box center [326, 10] width 19 height 10
click at [345, 36] on link "Sales Orders" at bounding box center [360, 33] width 91 height 14
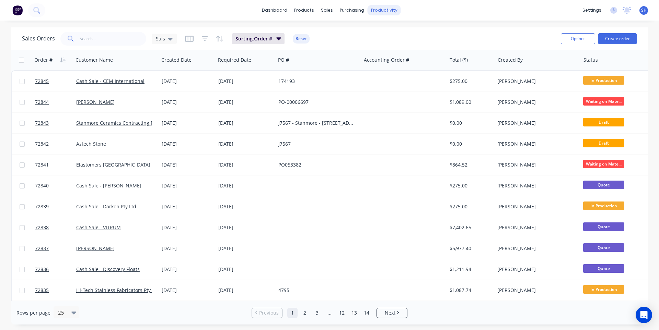
click at [387, 9] on div "productivity" at bounding box center [383, 10] width 33 height 10
click at [398, 27] on link "Workflow" at bounding box center [410, 33] width 91 height 14
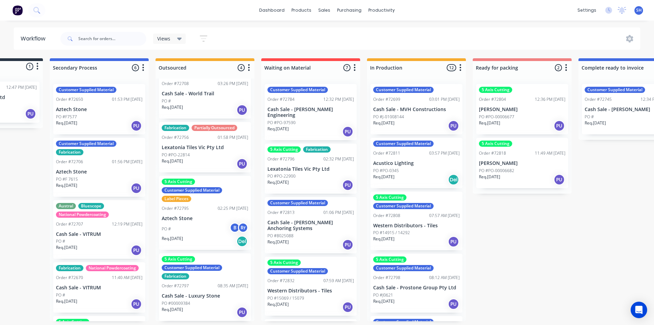
scroll to position [1, 71]
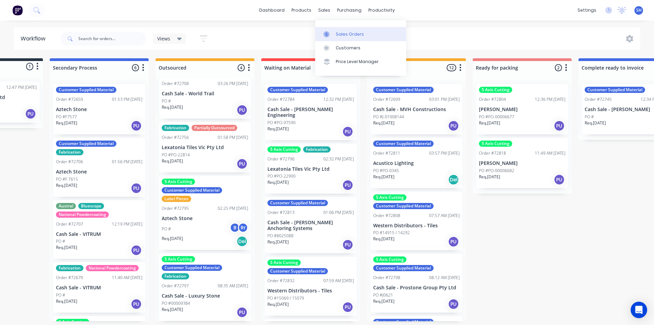
click at [336, 28] on link "Sales Orders" at bounding box center [360, 34] width 91 height 14
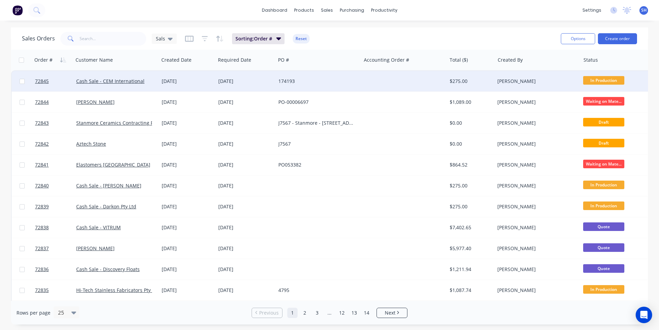
click at [289, 83] on div "174193" at bounding box center [316, 81] width 76 height 7
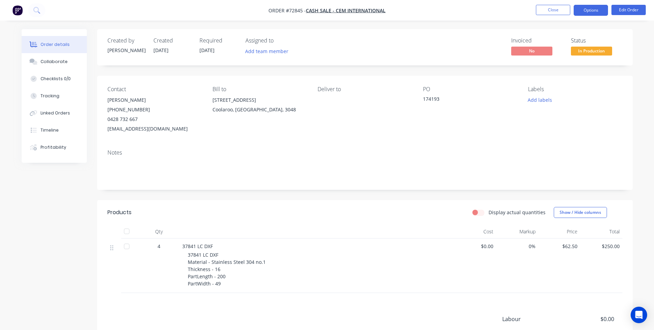
drag, startPoint x: 587, startPoint y: 9, endPoint x: 587, endPoint y: 14, distance: 4.8
click at [587, 9] on button "Options" at bounding box center [590, 10] width 34 height 11
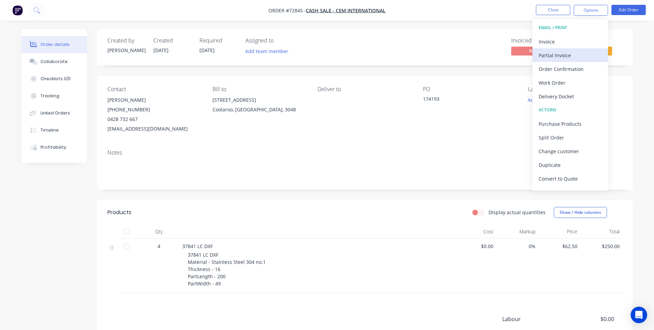
click at [560, 50] on div "Partial Invoice" at bounding box center [569, 55] width 63 height 10
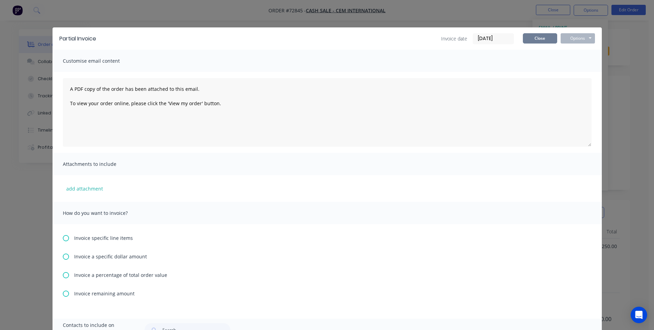
click at [544, 37] on button "Close" at bounding box center [539, 38] width 34 height 10
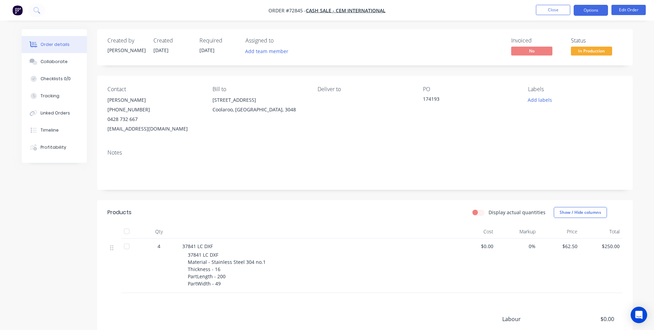
click at [580, 10] on button "Options" at bounding box center [590, 10] width 34 height 11
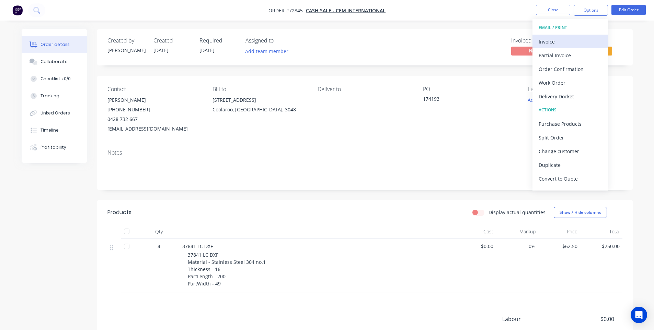
click at [562, 41] on div "Invoice" at bounding box center [569, 42] width 63 height 10
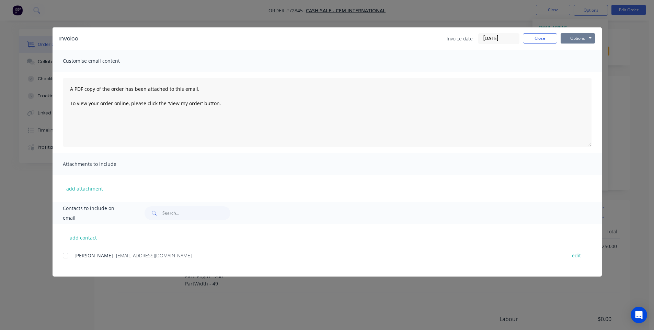
click at [579, 36] on button "Options" at bounding box center [577, 38] width 34 height 10
click at [582, 57] on button "Print" at bounding box center [582, 61] width 44 height 11
click at [539, 46] on div "Invoice Invoice date [DATE] Close Options Preview Print Email" at bounding box center [326, 38] width 549 height 22
click at [538, 43] on button "Close" at bounding box center [539, 38] width 34 height 10
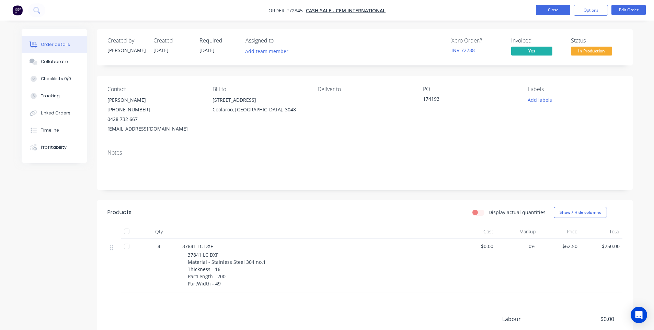
click at [550, 15] on button "Close" at bounding box center [553, 10] width 34 height 10
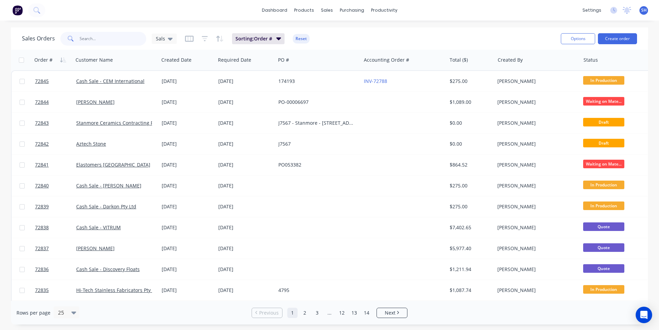
click at [95, 43] on input "text" at bounding box center [113, 39] width 67 height 14
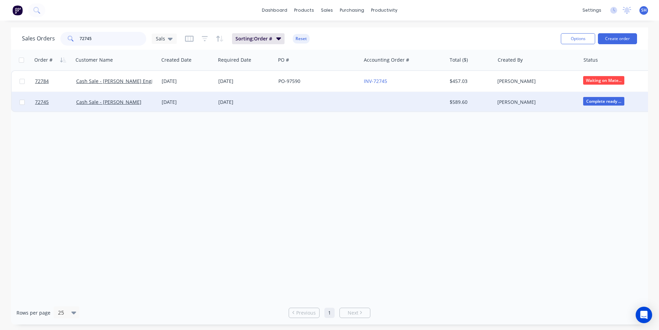
type input "72745"
click at [259, 104] on div "[DATE]" at bounding box center [245, 102] width 55 height 7
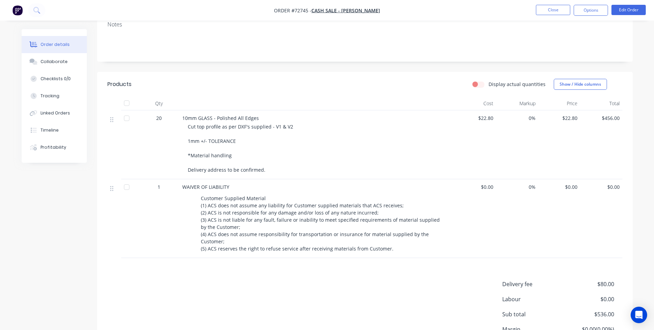
scroll to position [103, 0]
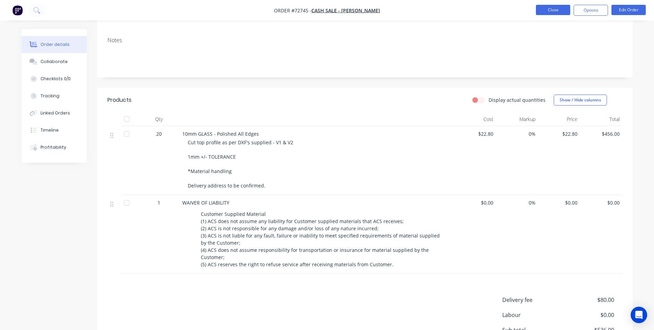
click at [554, 9] on button "Close" at bounding box center [553, 10] width 34 height 10
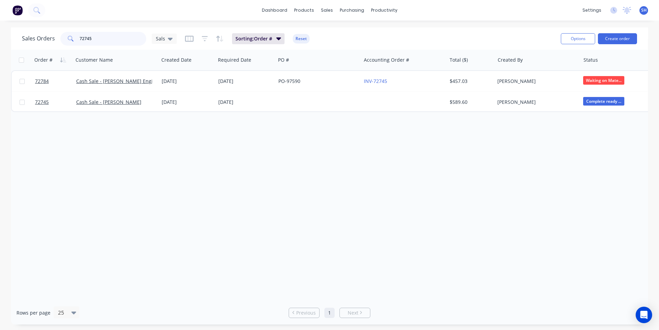
drag, startPoint x: 110, startPoint y: 41, endPoint x: 73, endPoint y: 41, distance: 37.1
click at [73, 41] on div "72745" at bounding box center [103, 39] width 86 height 14
type input "72707"
drag, startPoint x: 95, startPoint y: 37, endPoint x: 66, endPoint y: 38, distance: 29.5
click at [66, 38] on div "72707" at bounding box center [103, 39] width 86 height 14
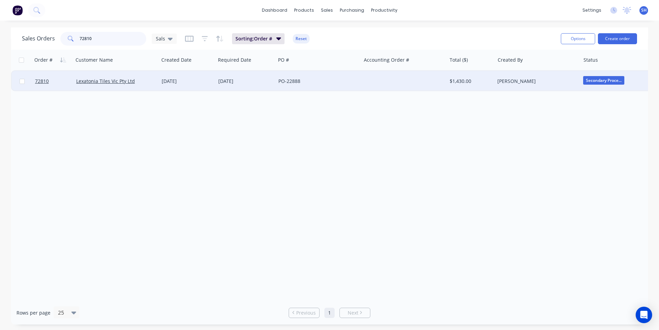
type input "72810"
click at [244, 87] on div "[DATE]" at bounding box center [245, 81] width 60 height 21
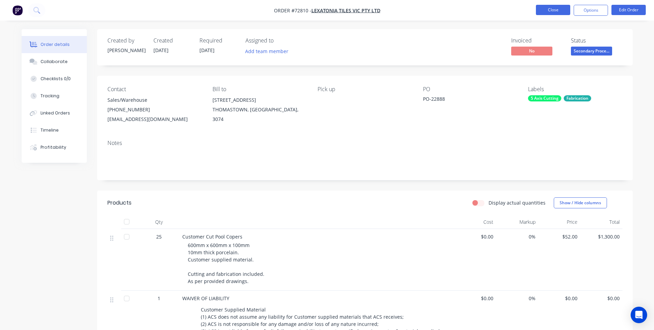
click at [544, 8] on button "Close" at bounding box center [553, 10] width 34 height 10
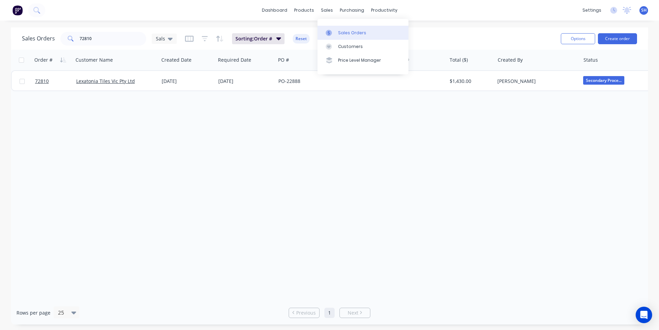
click at [335, 31] on div at bounding box center [331, 33] width 10 height 6
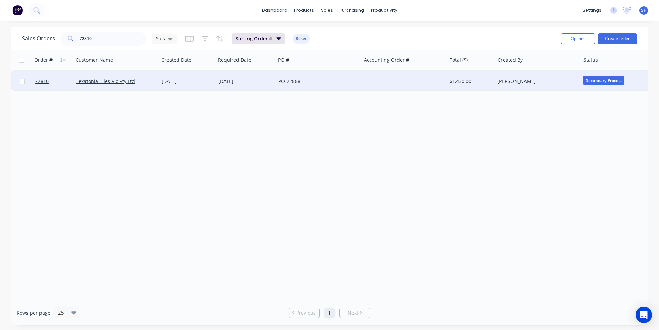
click at [253, 84] on div "[DATE]" at bounding box center [245, 81] width 55 height 7
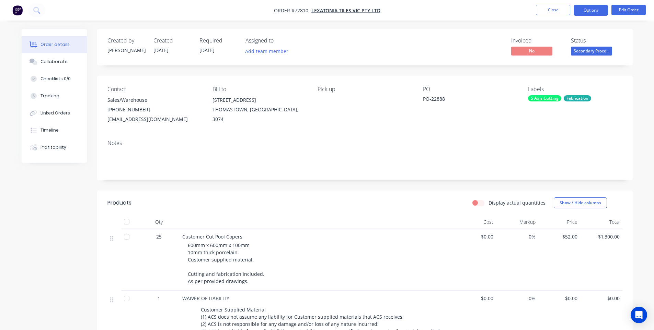
click at [592, 12] on button "Options" at bounding box center [590, 10] width 34 height 11
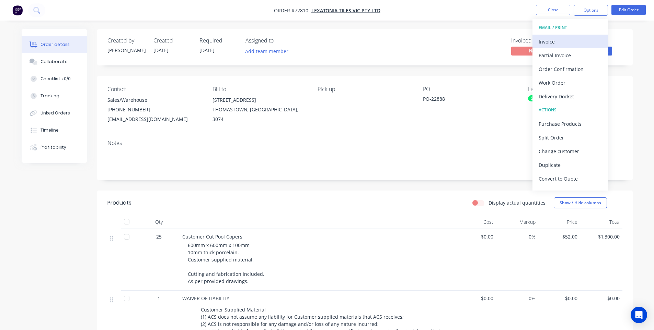
click at [562, 37] on div "Invoice" at bounding box center [569, 42] width 63 height 10
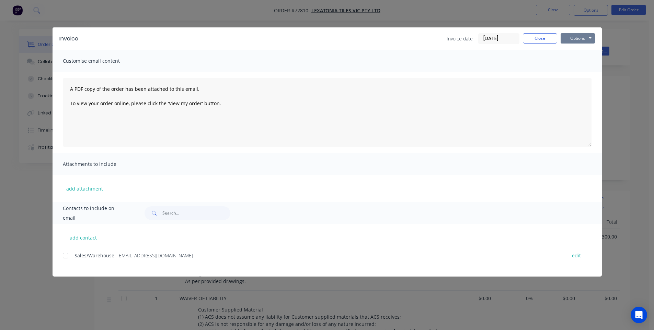
click at [572, 35] on button "Options" at bounding box center [577, 38] width 34 height 10
click at [576, 58] on button "Print" at bounding box center [582, 61] width 44 height 11
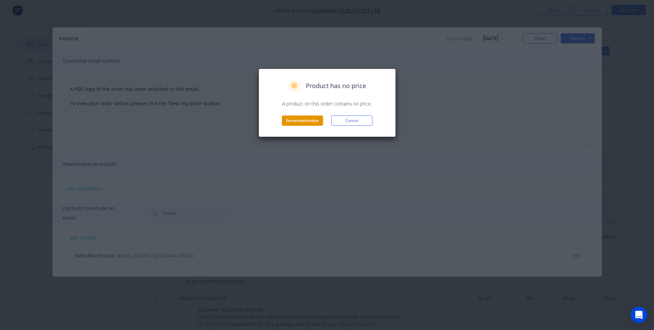
click at [287, 124] on button "Generate invoice" at bounding box center [302, 121] width 41 height 10
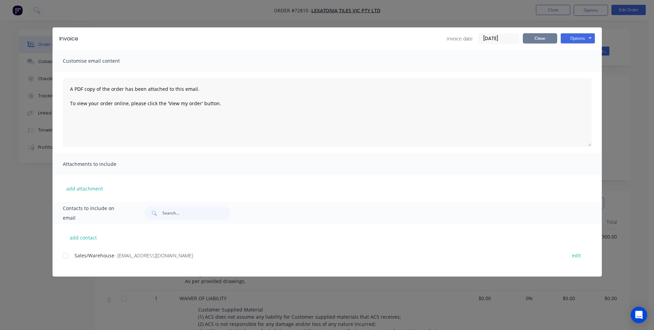
click at [525, 39] on button "Close" at bounding box center [539, 38] width 34 height 10
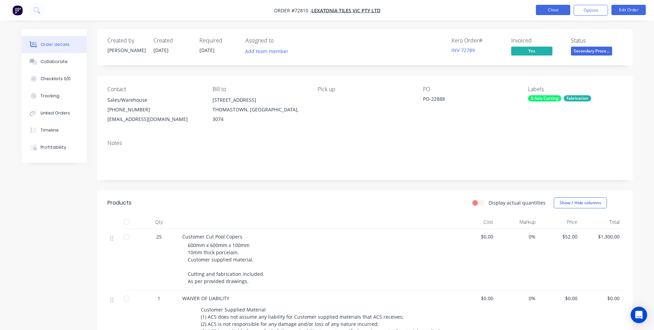
click at [556, 11] on button "Close" at bounding box center [553, 10] width 34 height 10
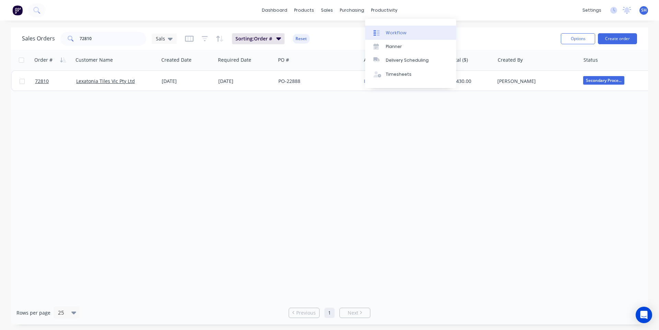
click at [397, 31] on div "Workflow" at bounding box center [396, 33] width 21 height 6
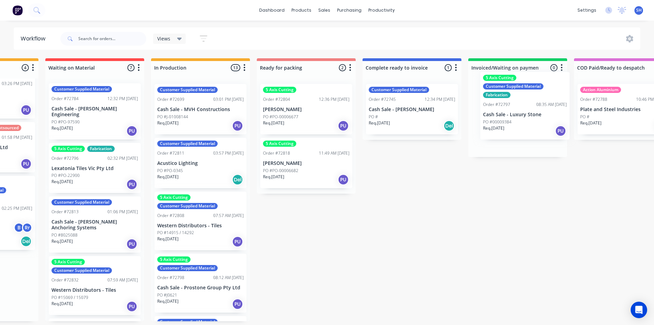
scroll to position [1, 289]
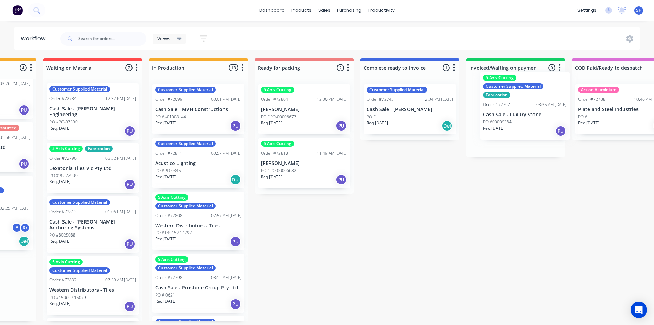
drag, startPoint x: 261, startPoint y: 296, endPoint x: 513, endPoint y: 115, distance: 310.7
click at [513, 115] on div "Submitted 1 Status colour #273444 hex #273444 Save Cancel Summaries Total order…" at bounding box center [328, 189] width 1244 height 263
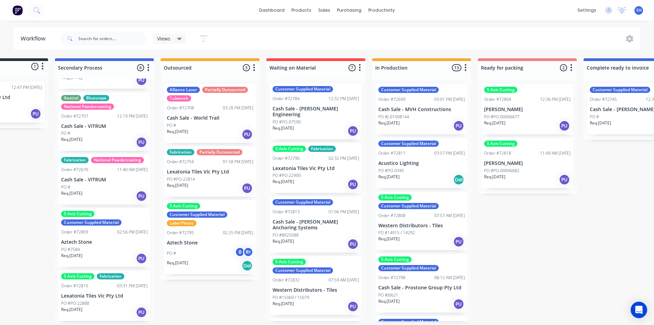
scroll to position [1, 54]
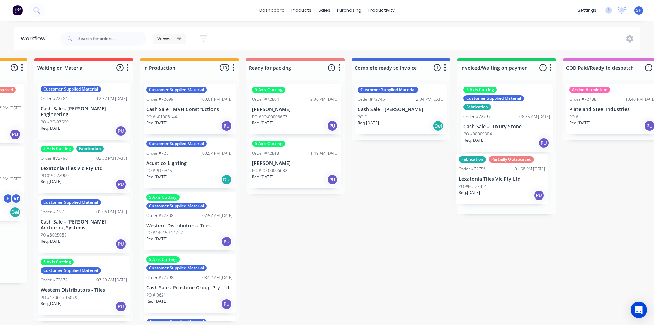
drag, startPoint x: 216, startPoint y: 184, endPoint x: 498, endPoint y: 193, distance: 282.5
click at [498, 193] on div "Submitted 1 Status colour #273444 hex #273444 Save Cancel Summaries Total order…" at bounding box center [319, 189] width 1244 height 263
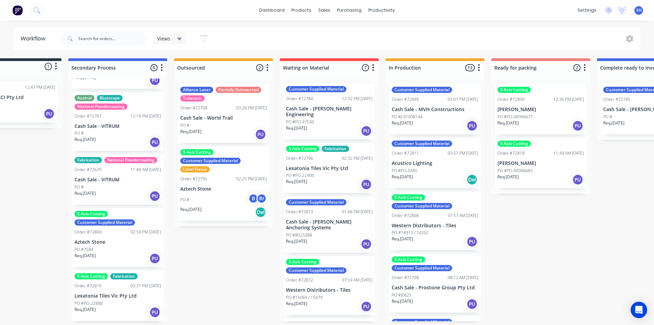
scroll to position [0, 41]
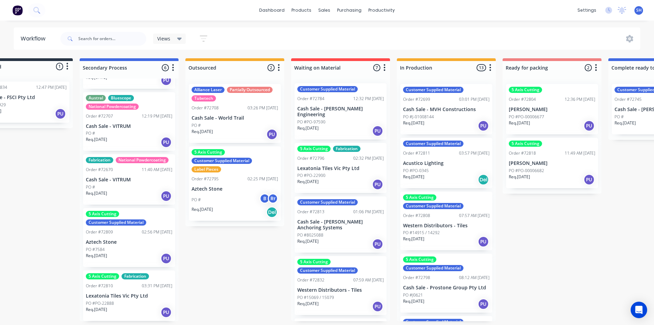
click at [144, 318] on div "Req. [DATE] PU" at bounding box center [129, 313] width 86 height 12
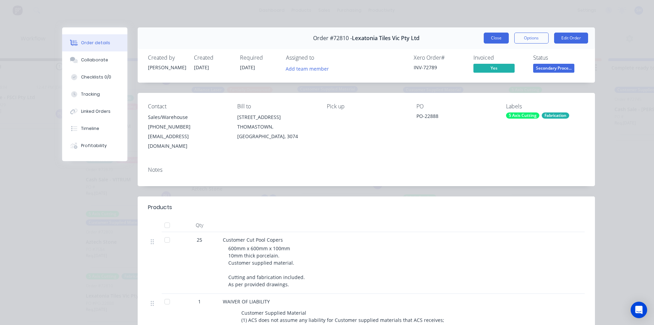
click at [492, 39] on button "Close" at bounding box center [495, 38] width 25 height 11
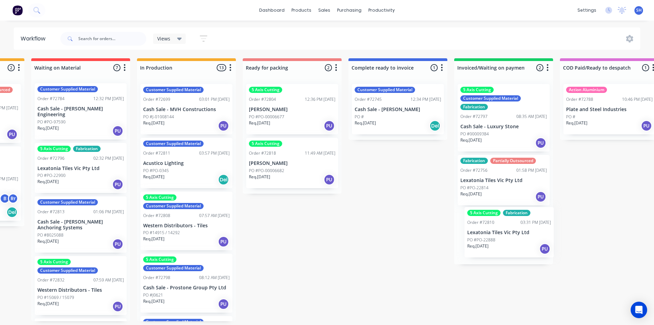
drag, startPoint x: 125, startPoint y: 303, endPoint x: 513, endPoint y: 238, distance: 392.8
click at [513, 238] on div "Submitted 1 Status colour #273444 hex #273444 Save Cancel Summaries Total order…" at bounding box center [316, 189] width 1244 height 263
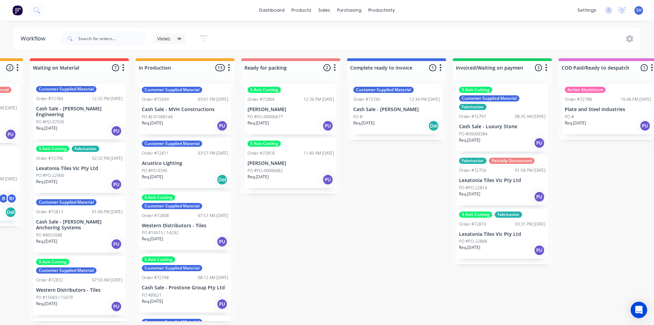
scroll to position [54, 0]
click at [356, 31] on div "Purchase Orders" at bounding box center [371, 34] width 36 height 6
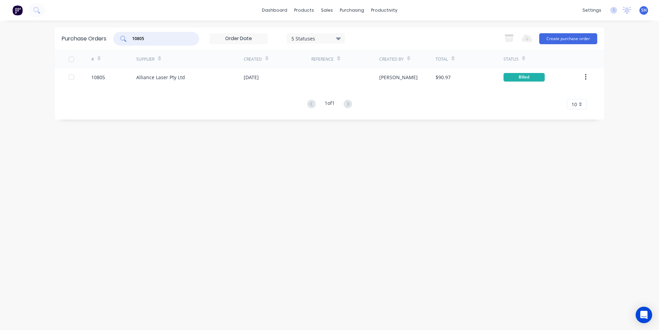
drag, startPoint x: 169, startPoint y: 42, endPoint x: 126, endPoint y: 37, distance: 42.8
click at [127, 37] on div "10805" at bounding box center [156, 39] width 86 height 14
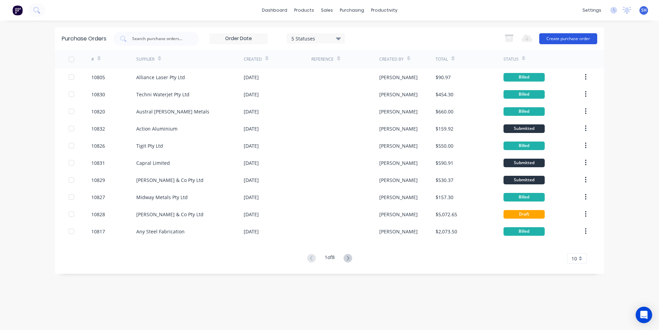
click at [564, 34] on button "Create purchase order" at bounding box center [568, 38] width 58 height 11
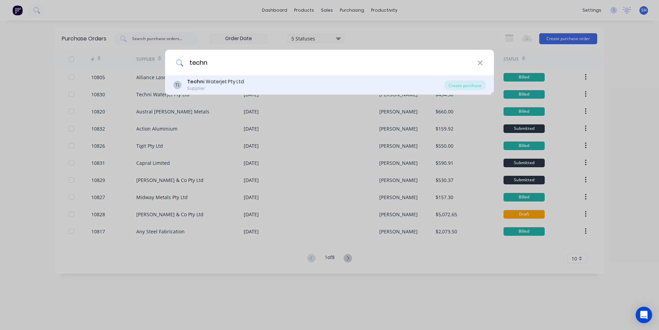
type input "techn"
click at [206, 85] on div "Techn i Waterjet Pty Ltd Supplier" at bounding box center [215, 84] width 57 height 13
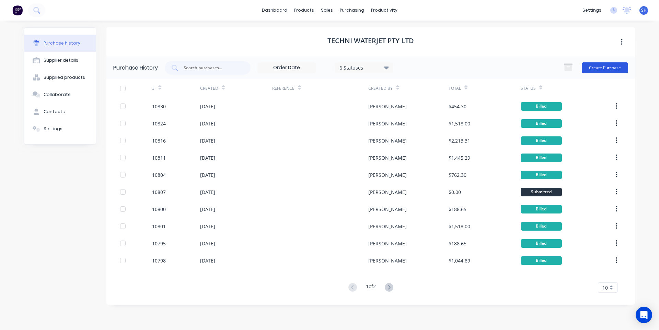
click at [595, 66] on button "Create Purchase" at bounding box center [604, 67] width 46 height 11
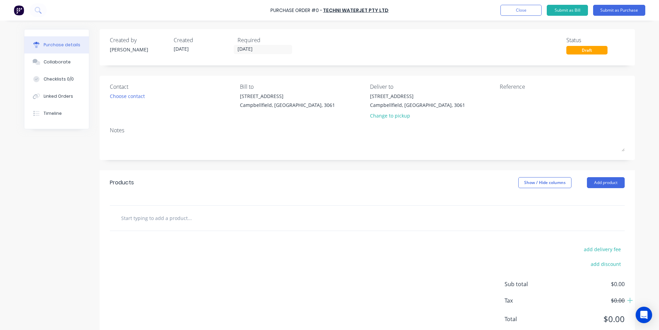
drag, startPoint x: 166, startPoint y: 218, endPoint x: 173, endPoint y: 221, distance: 7.8
click at [166, 218] on input "text" at bounding box center [189, 218] width 137 height 14
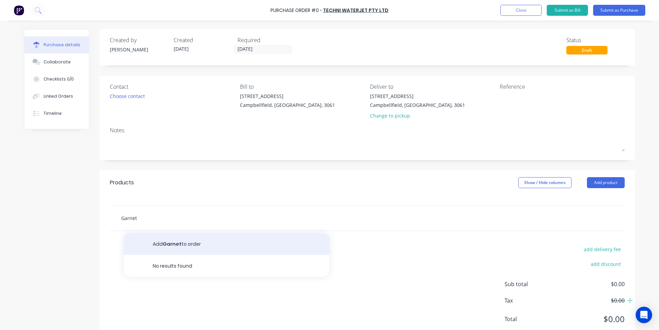
type input "Garnet"
click at [173, 248] on button "Add Garnet to order" at bounding box center [227, 244] width 206 height 22
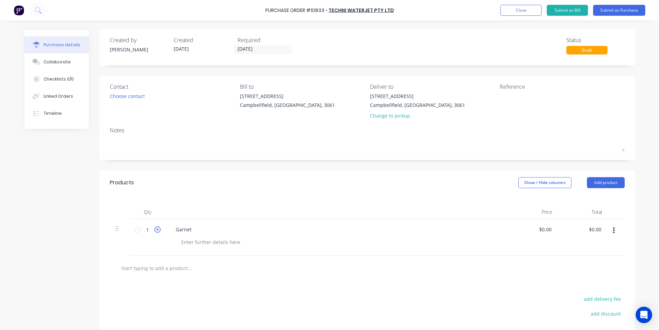
click at [154, 229] on icon at bounding box center [157, 230] width 6 height 6
type input "2"
click at [538, 228] on input "0.00" at bounding box center [545, 230] width 16 height 10
click at [536, 231] on div "$0.00 0.00" at bounding box center [533, 237] width 50 height 37
click at [542, 231] on input "0.00" at bounding box center [545, 230] width 16 height 10
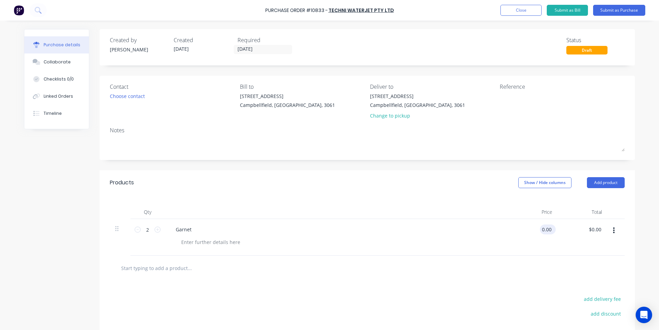
click at [542, 231] on input "0.00" at bounding box center [546, 230] width 13 height 10
type input "$690.00"
type input "$1,380.00"
click at [619, 15] on button "Submit as Purchase" at bounding box center [619, 10] width 52 height 11
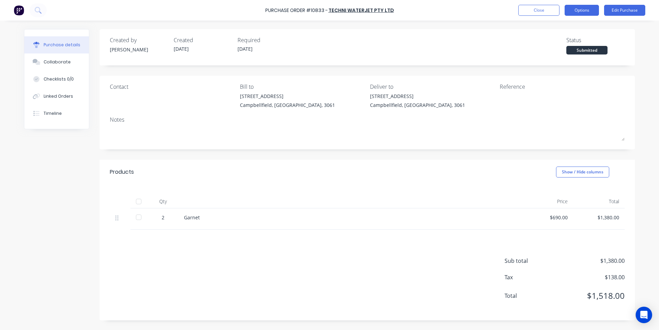
click at [576, 12] on button "Options" at bounding box center [581, 10] width 34 height 11
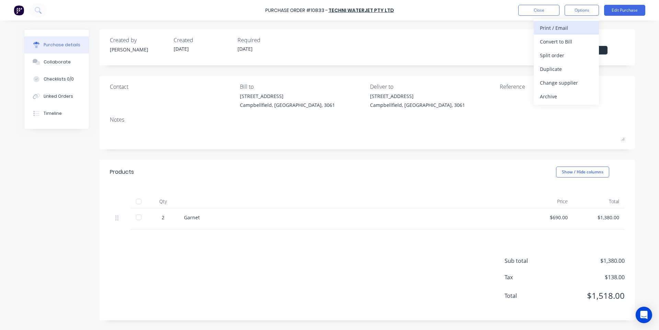
click at [566, 31] on div "Print / Email" at bounding box center [566, 28] width 53 height 10
click at [563, 39] on div "With pricing" at bounding box center [566, 42] width 53 height 10
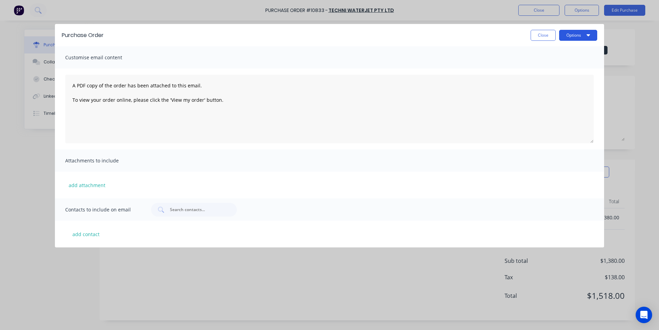
click at [572, 39] on button "Options" at bounding box center [578, 35] width 38 height 11
click at [565, 52] on div "Print" at bounding box center [564, 53] width 53 height 10
click at [534, 39] on button "Close" at bounding box center [542, 35] width 25 height 11
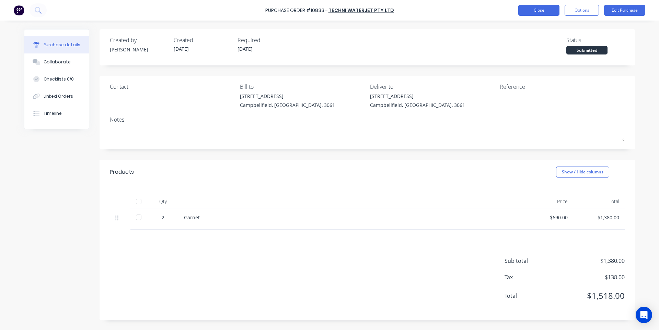
click at [534, 10] on button "Close" at bounding box center [538, 10] width 41 height 11
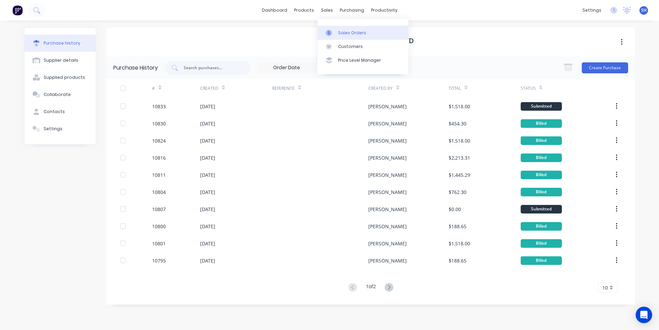
click at [341, 31] on div "Sales Orders" at bounding box center [352, 33] width 28 height 6
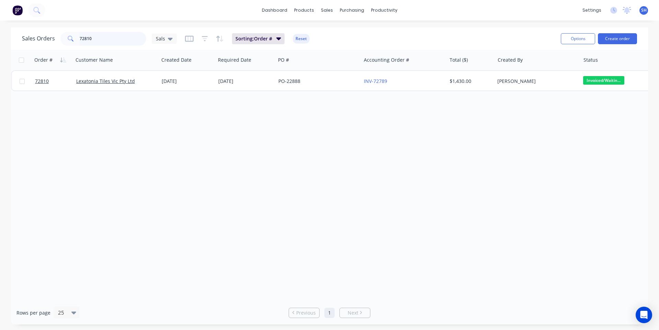
click at [110, 39] on input "72810" at bounding box center [113, 39] width 67 height 14
drag, startPoint x: 110, startPoint y: 39, endPoint x: 74, endPoint y: 39, distance: 36.4
click at [74, 39] on div "72810" at bounding box center [103, 39] width 86 height 14
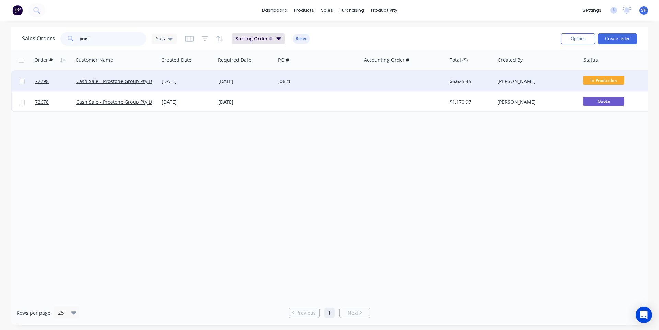
type input "prost"
click at [351, 89] on div "J0621" at bounding box center [317, 81] width 85 height 21
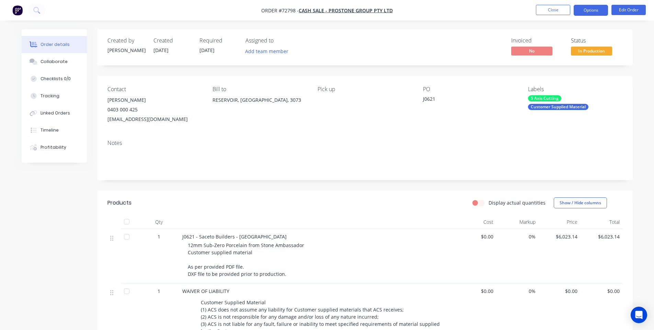
click at [590, 11] on button "Options" at bounding box center [590, 10] width 34 height 11
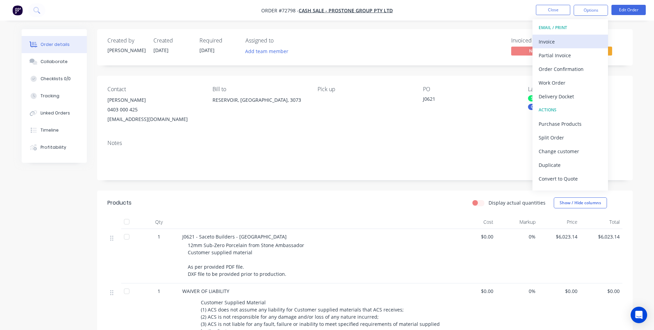
click at [567, 44] on div "Invoice" at bounding box center [569, 42] width 63 height 10
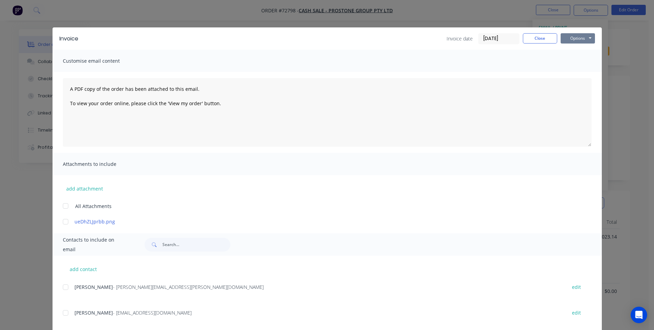
click at [570, 39] on button "Options" at bounding box center [577, 38] width 34 height 10
click at [567, 63] on button "Print" at bounding box center [582, 61] width 44 height 11
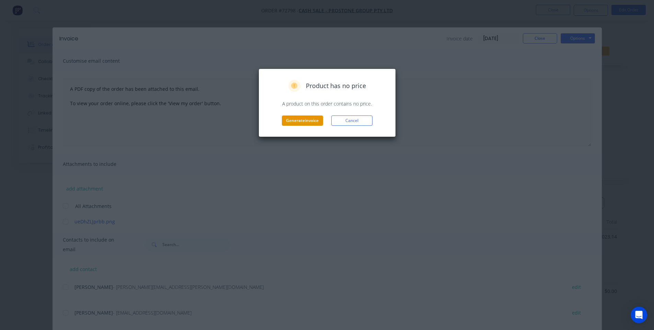
click at [295, 120] on button "Generate invoice" at bounding box center [302, 121] width 41 height 10
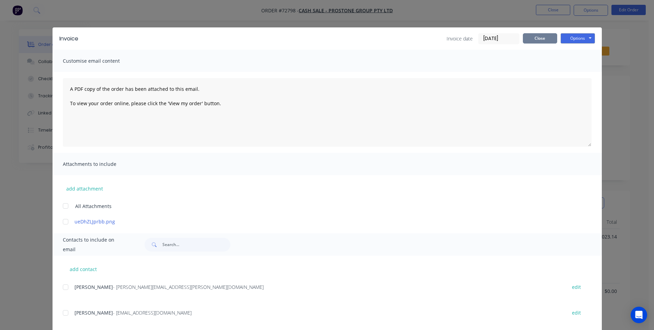
click at [524, 34] on button "Close" at bounding box center [539, 38] width 34 height 10
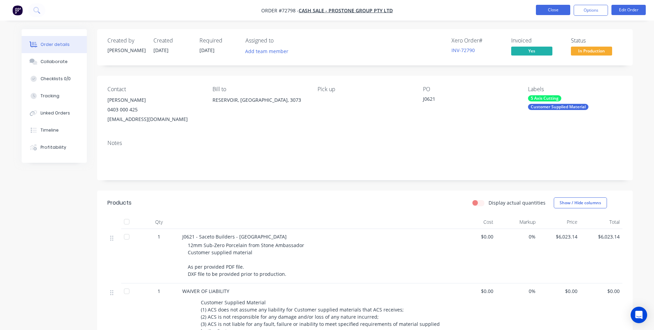
click at [552, 12] on button "Close" at bounding box center [553, 10] width 34 height 10
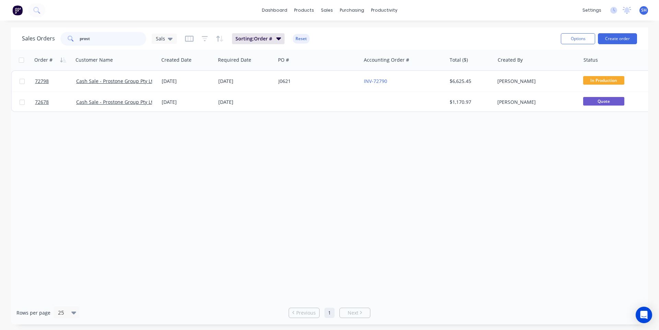
drag, startPoint x: 130, startPoint y: 39, endPoint x: 61, endPoint y: 43, distance: 68.7
click at [61, 43] on div "prost" at bounding box center [103, 39] width 86 height 14
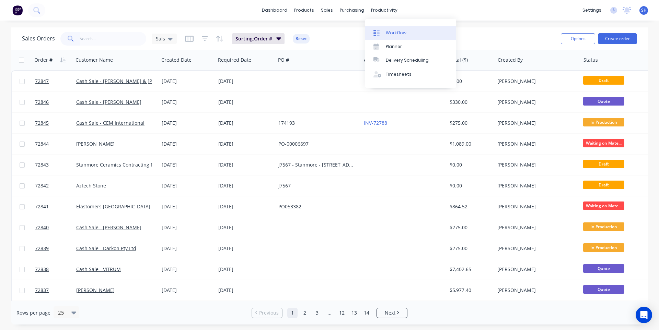
click at [393, 29] on link "Workflow" at bounding box center [410, 33] width 91 height 14
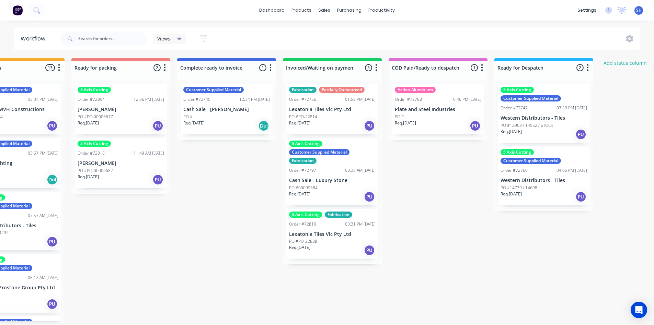
scroll to position [0, 472]
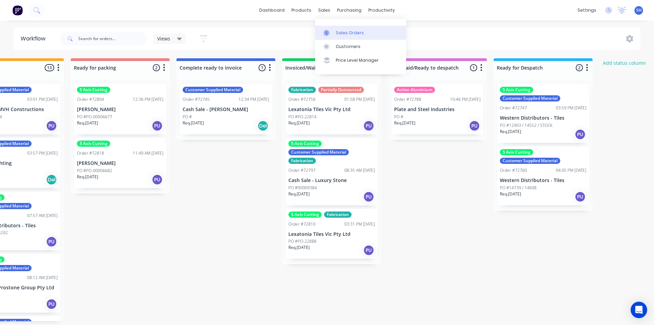
click at [341, 32] on div "Sales Orders" at bounding box center [350, 33] width 28 height 6
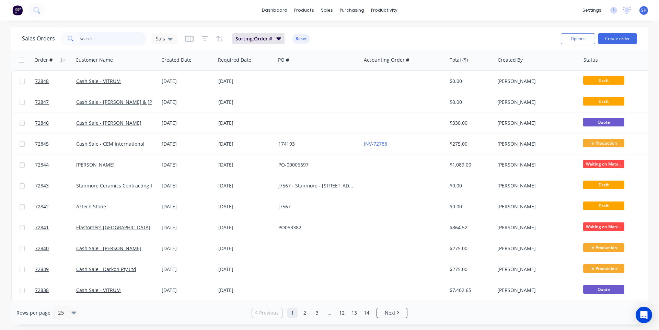
click at [88, 39] on input "text" at bounding box center [113, 39] width 67 height 14
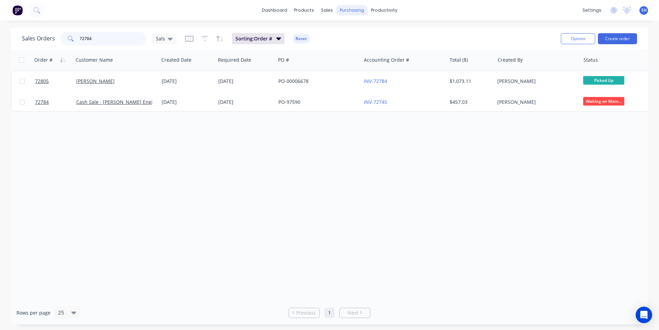
type input "72784"
drag, startPoint x: 100, startPoint y: 37, endPoint x: 65, endPoint y: 37, distance: 34.7
click at [65, 37] on div "72784" at bounding box center [103, 39] width 86 height 14
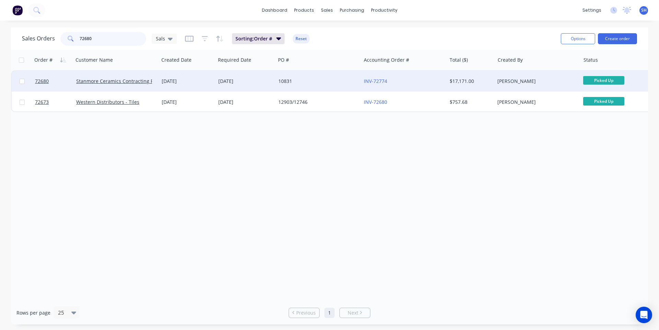
type input "72680"
click at [207, 84] on div "[DATE]" at bounding box center [187, 81] width 51 height 7
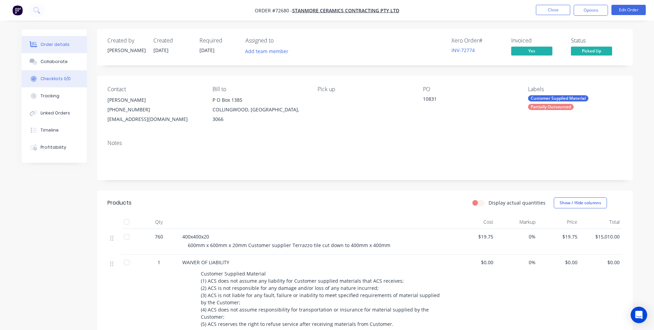
click at [63, 66] on button "Collaborate" at bounding box center [54, 61] width 65 height 17
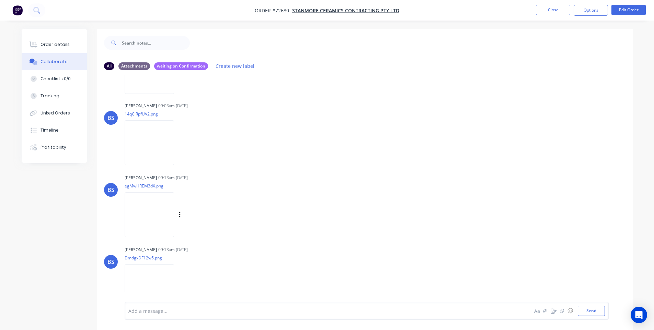
scroll to position [414, 0]
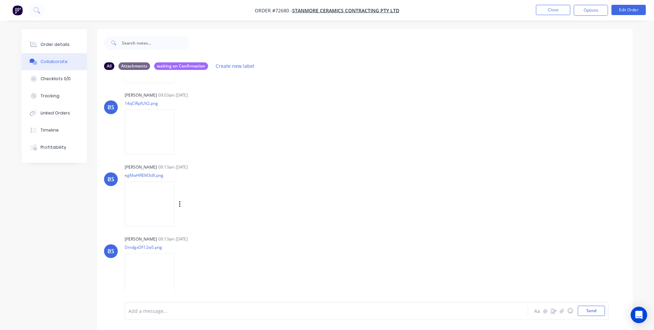
click at [145, 209] on img at bounding box center [149, 204] width 49 height 45
click at [150, 137] on img at bounding box center [149, 132] width 49 height 45
click at [150, 261] on img at bounding box center [149, 276] width 49 height 45
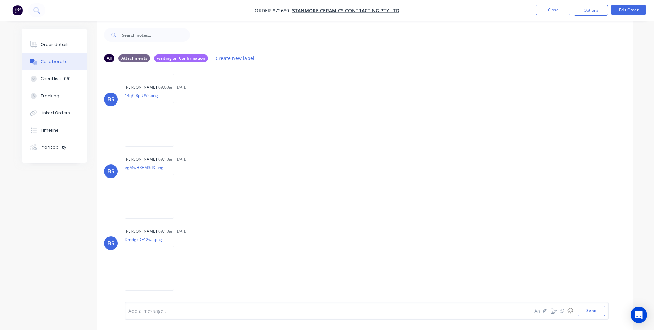
scroll to position [10, 0]
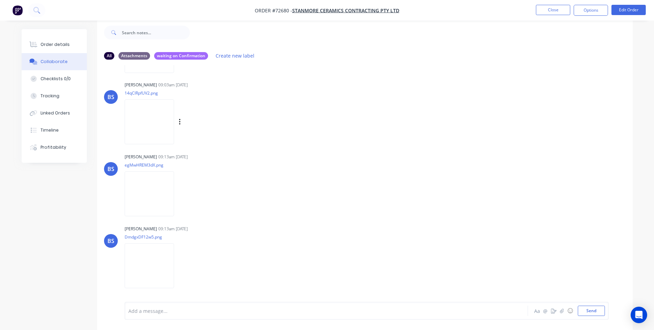
click at [144, 132] on img at bounding box center [149, 121] width 49 height 45
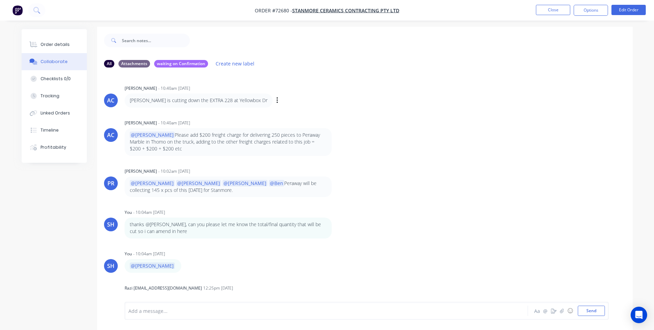
scroll to position [0, 0]
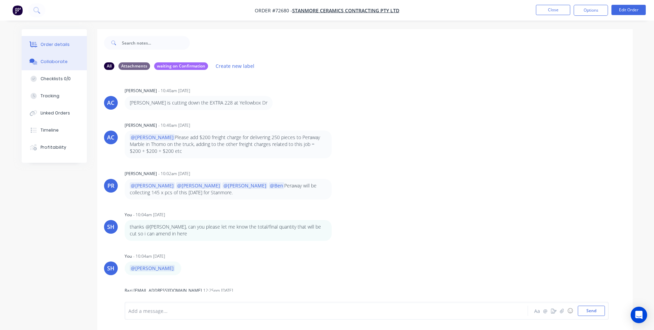
click at [49, 46] on div "Order details" at bounding box center [54, 45] width 29 height 6
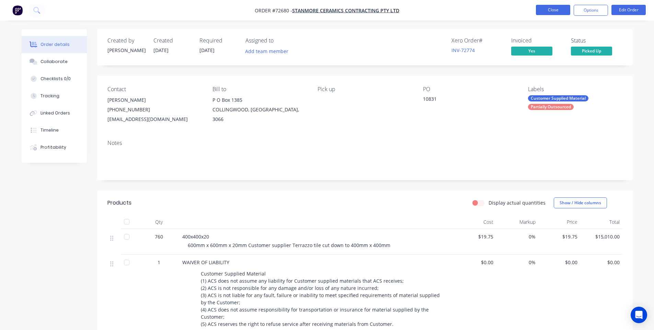
click at [544, 11] on button "Close" at bounding box center [553, 10] width 34 height 10
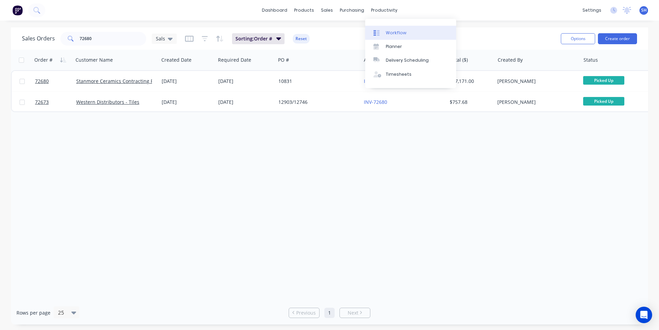
click at [385, 13] on div "productivity" at bounding box center [383, 10] width 33 height 10
click at [401, 31] on div "Workflow" at bounding box center [396, 33] width 21 height 6
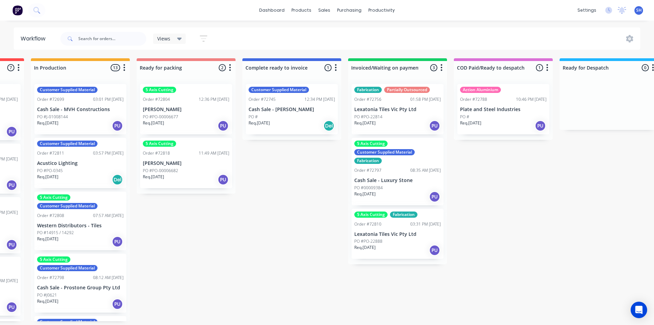
scroll to position [0, 409]
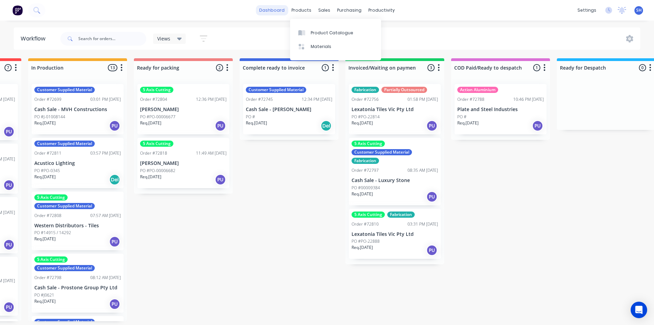
click at [285, 9] on link "dashboard" at bounding box center [272, 10] width 32 height 10
